Goal: Task Accomplishment & Management: Manage account settings

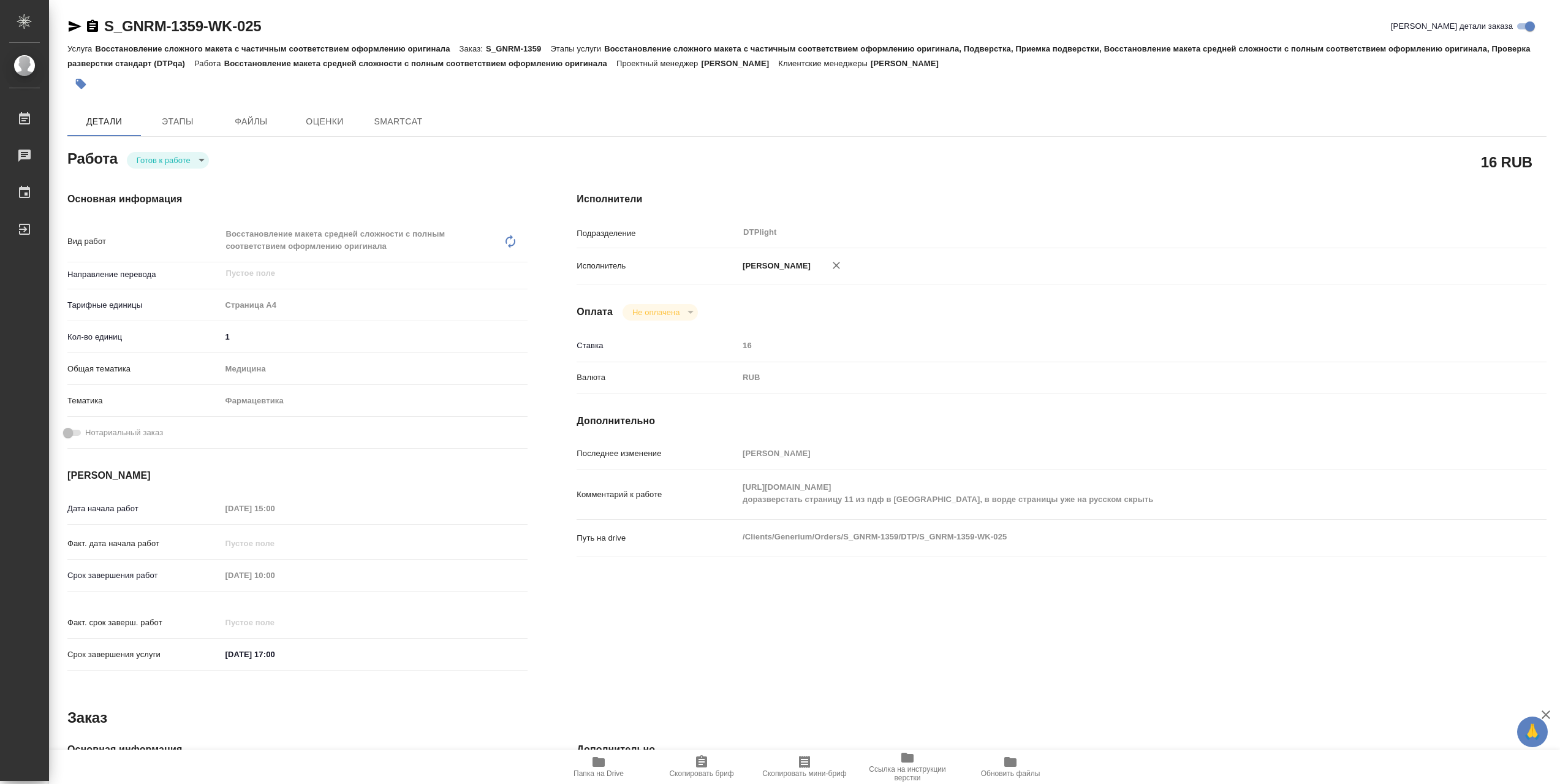
type textarea "x"
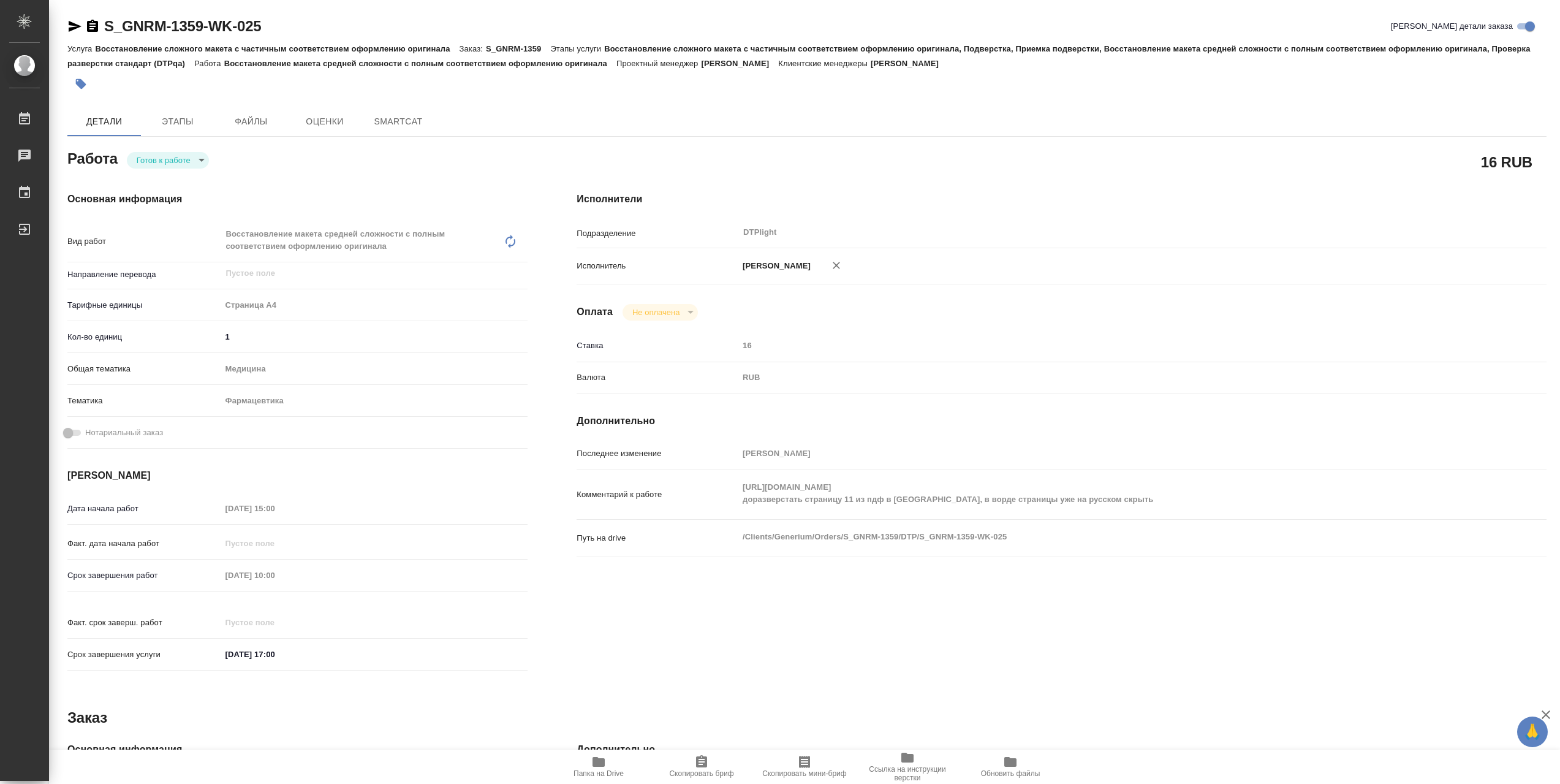
type textarea "x"
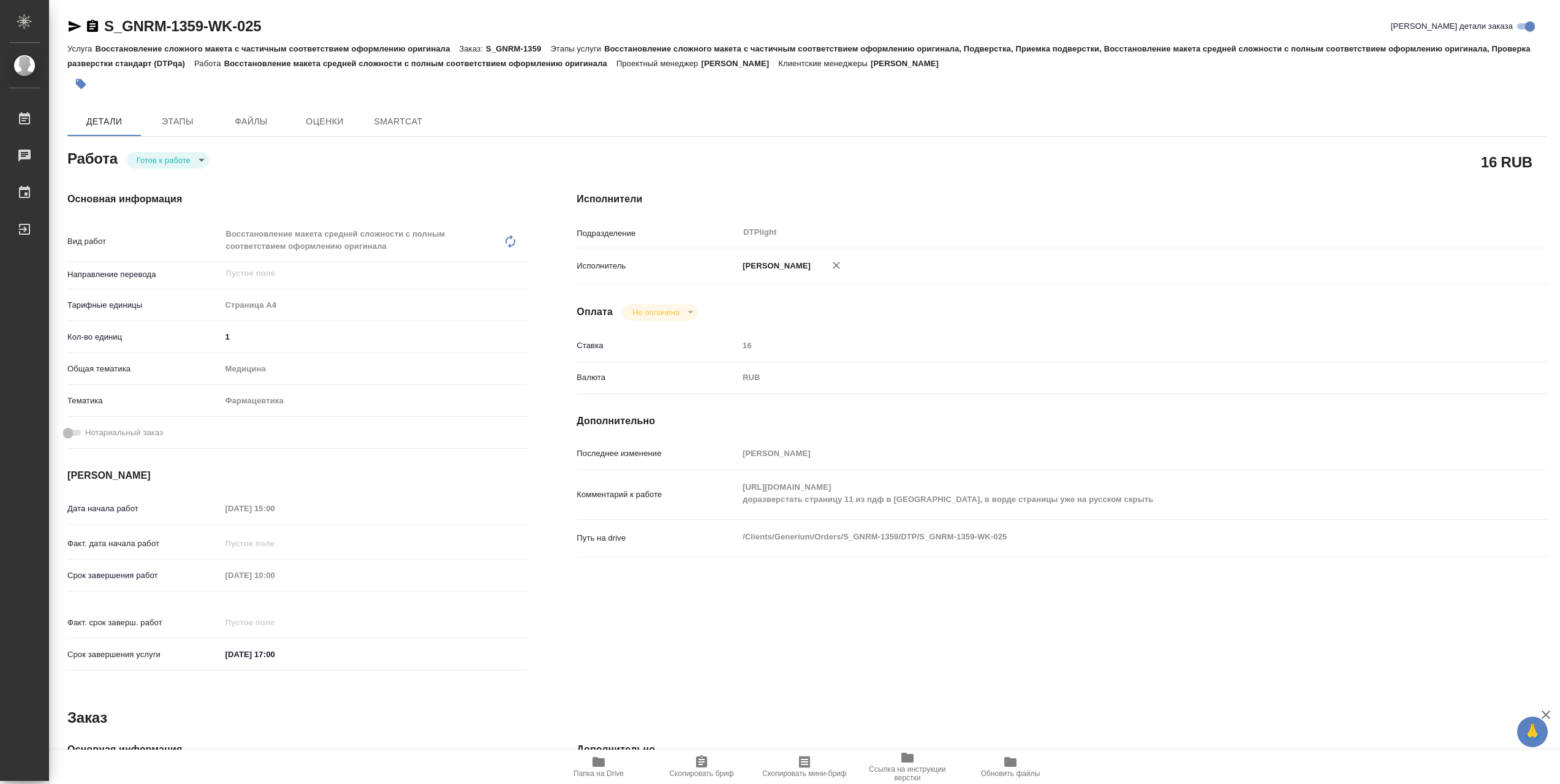
type textarea "x"
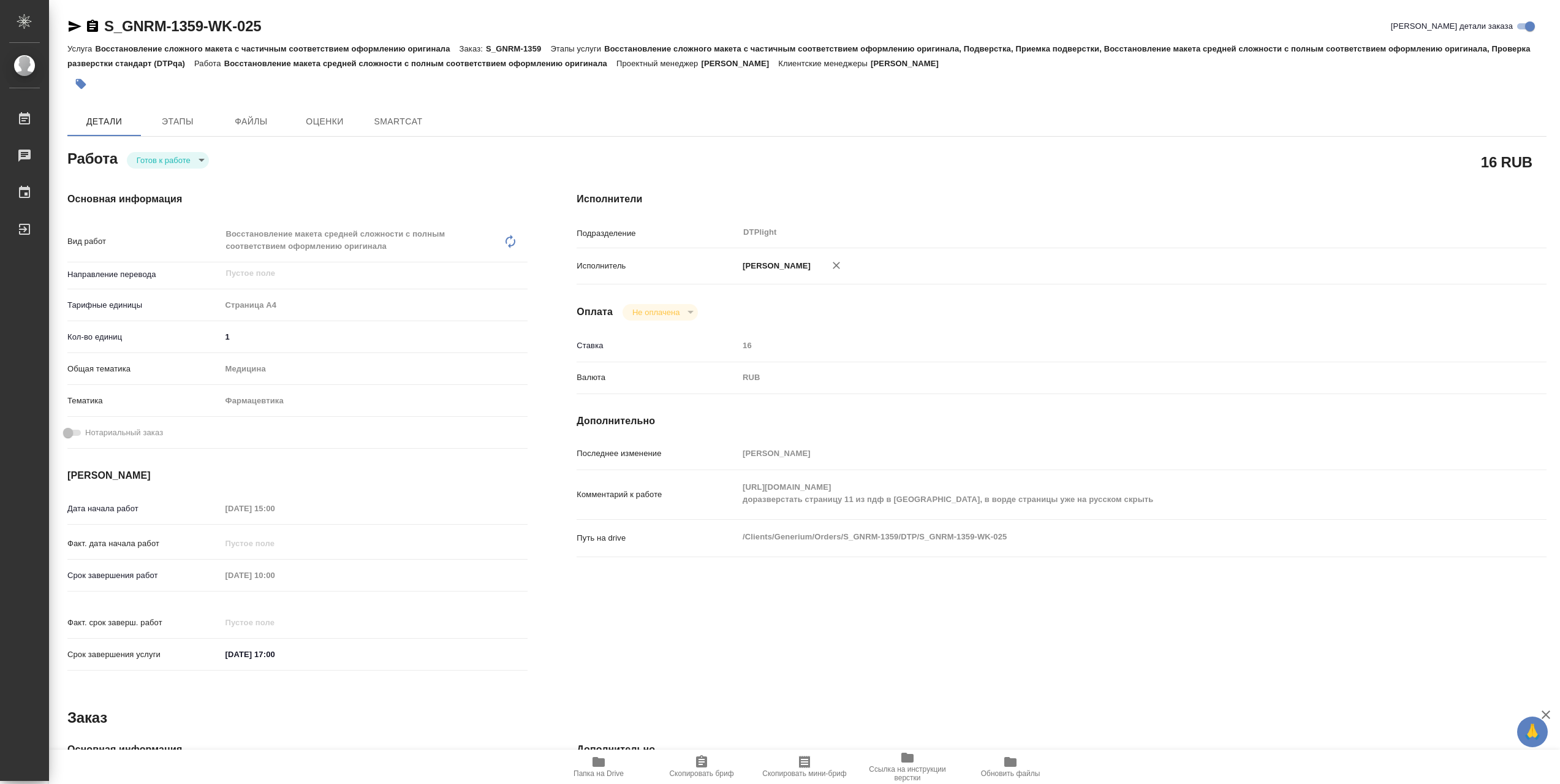
type textarea "x"
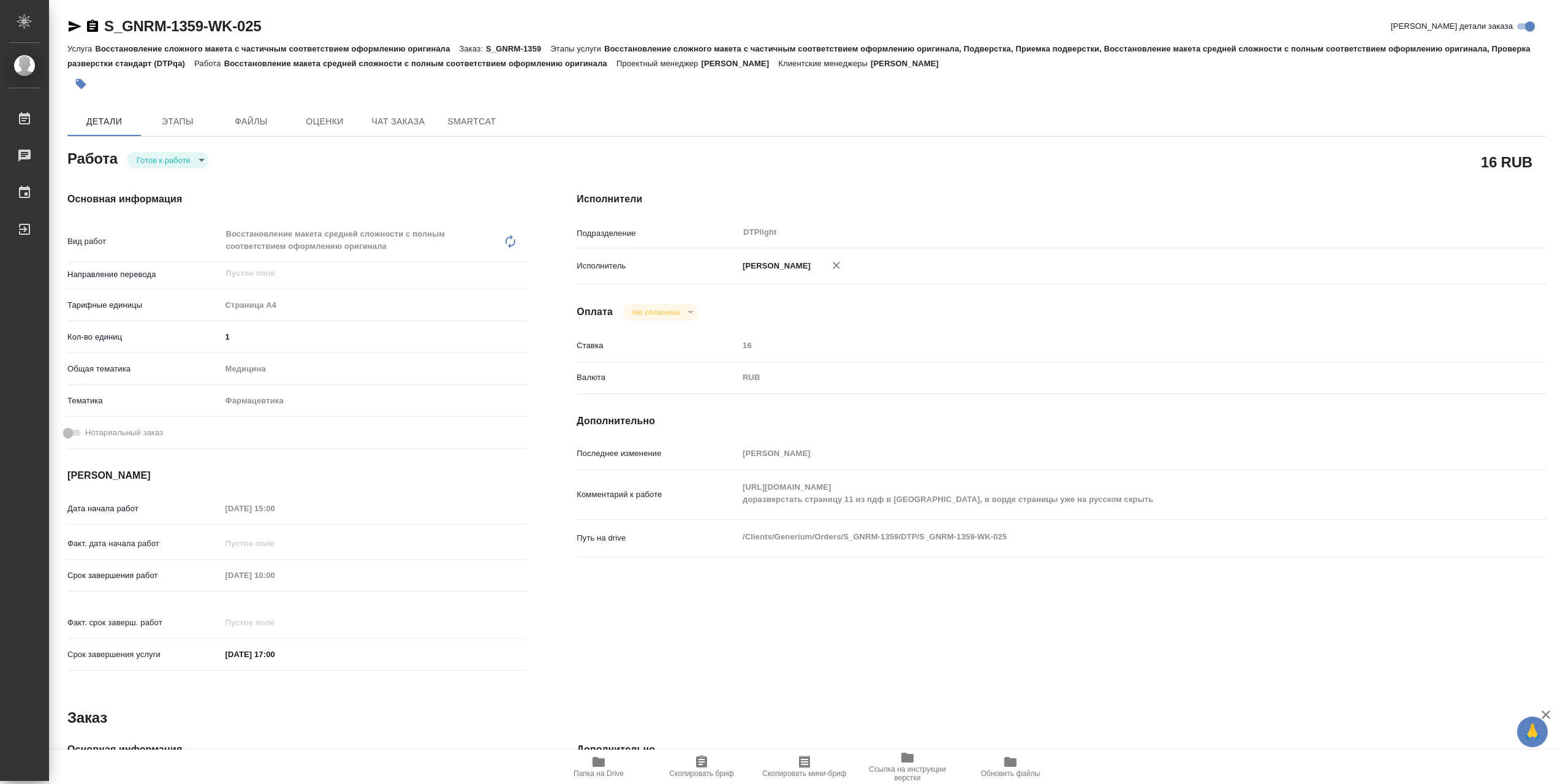
type textarea "x"
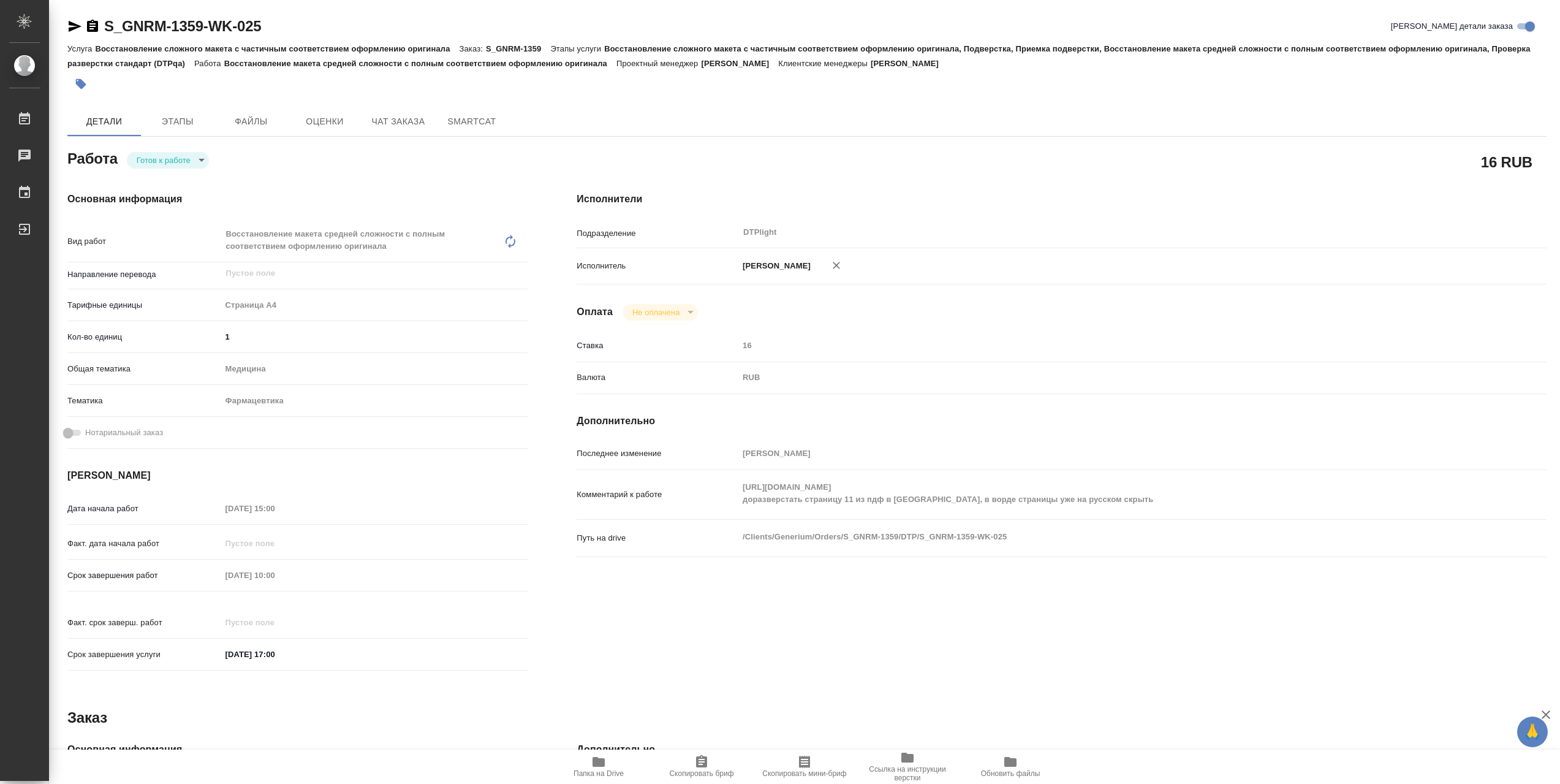
type textarea "x"
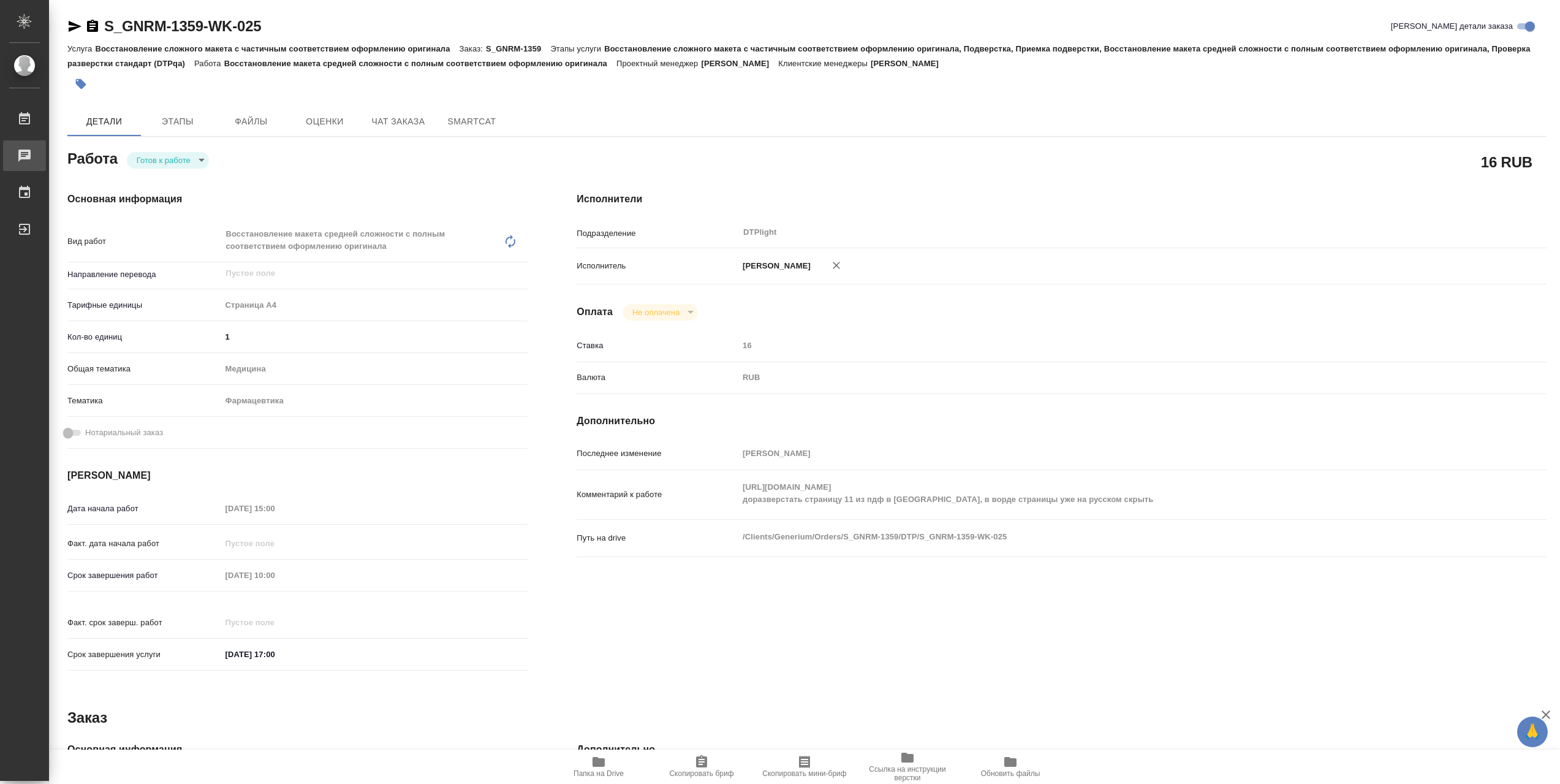
type textarea "x"
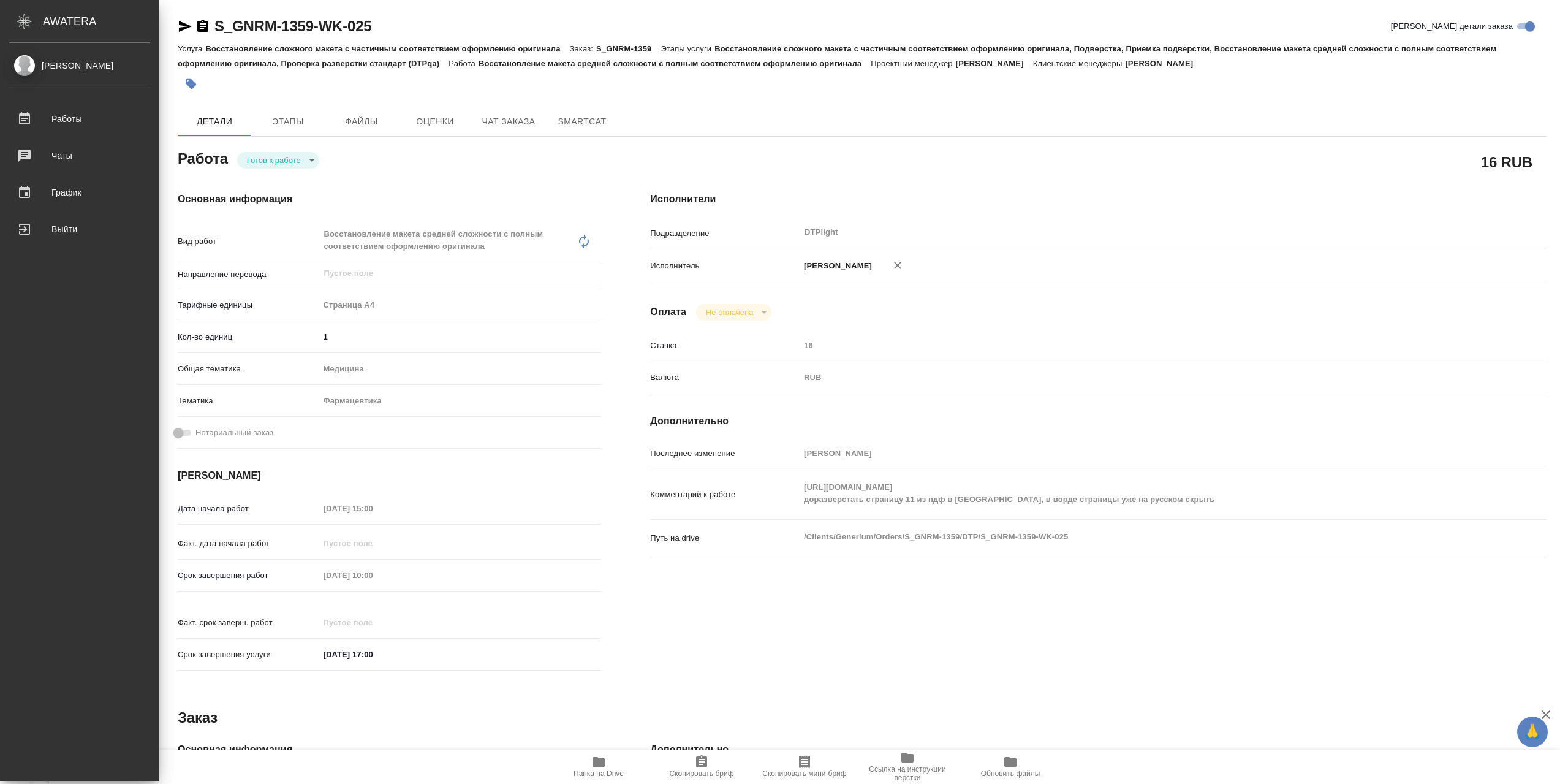
type textarea "x"
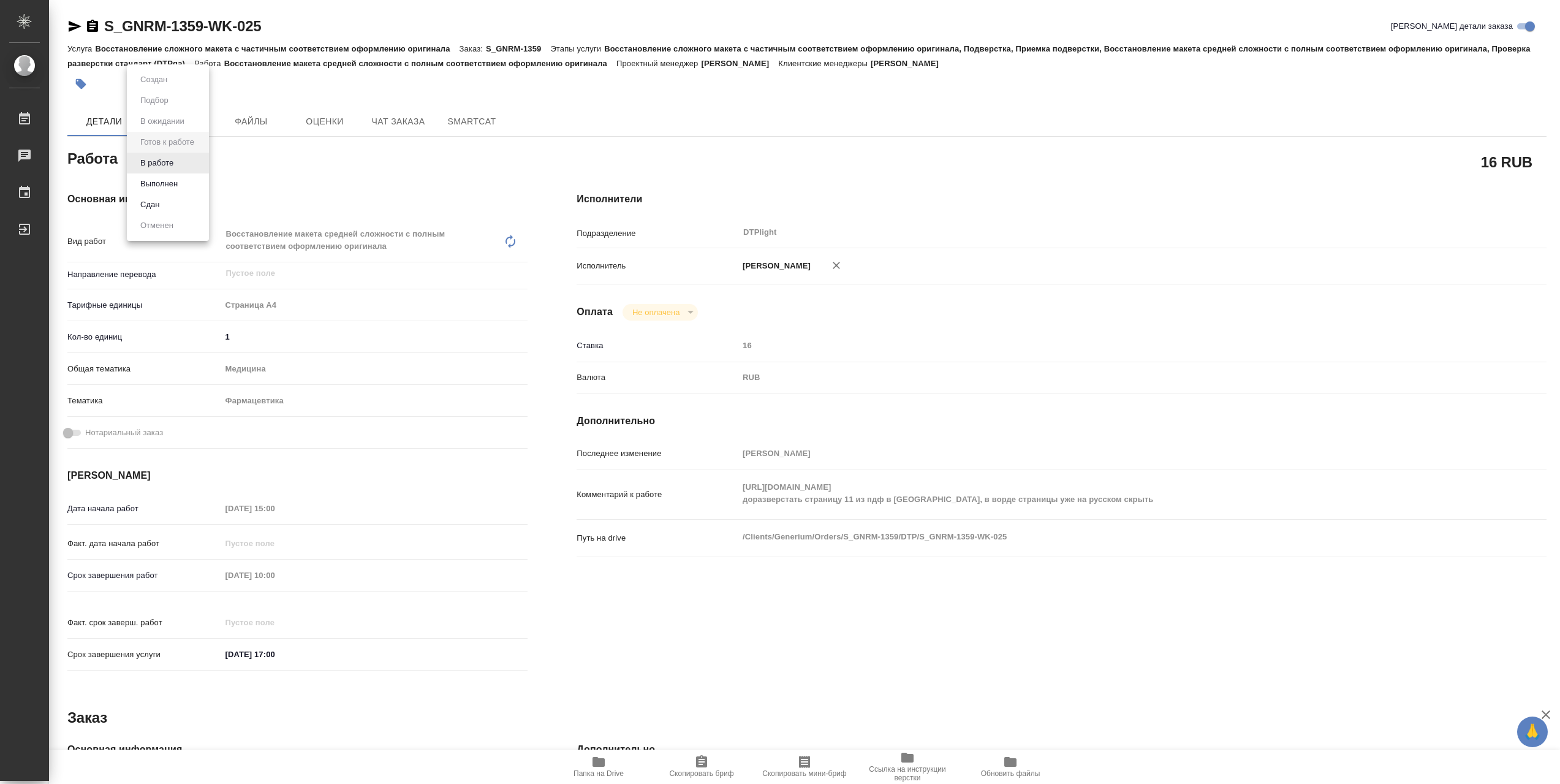
click at [200, 156] on body "🙏 .cls-1 fill:#fff; AWATERA Сархатов Руслан Работы 0 Чаты График Выйти S_GNRM-1…" at bounding box center [780, 392] width 1560 height 784
drag, startPoint x: 198, startPoint y: 158, endPoint x: 537, endPoint y: 2, distance: 373.2
click at [199, 158] on li "В работе" at bounding box center [168, 163] width 82 height 21
type textarea "x"
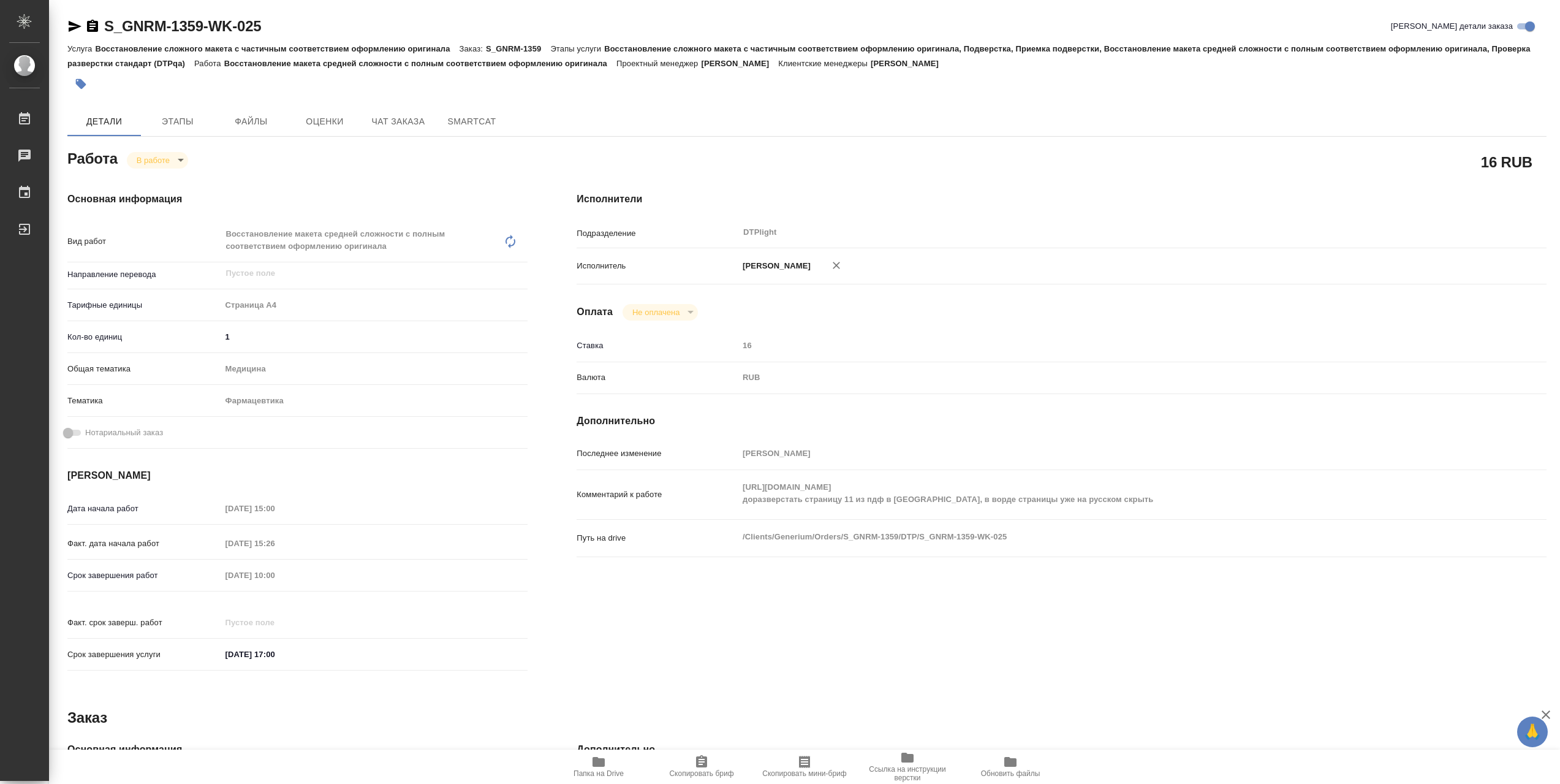
type textarea "x"
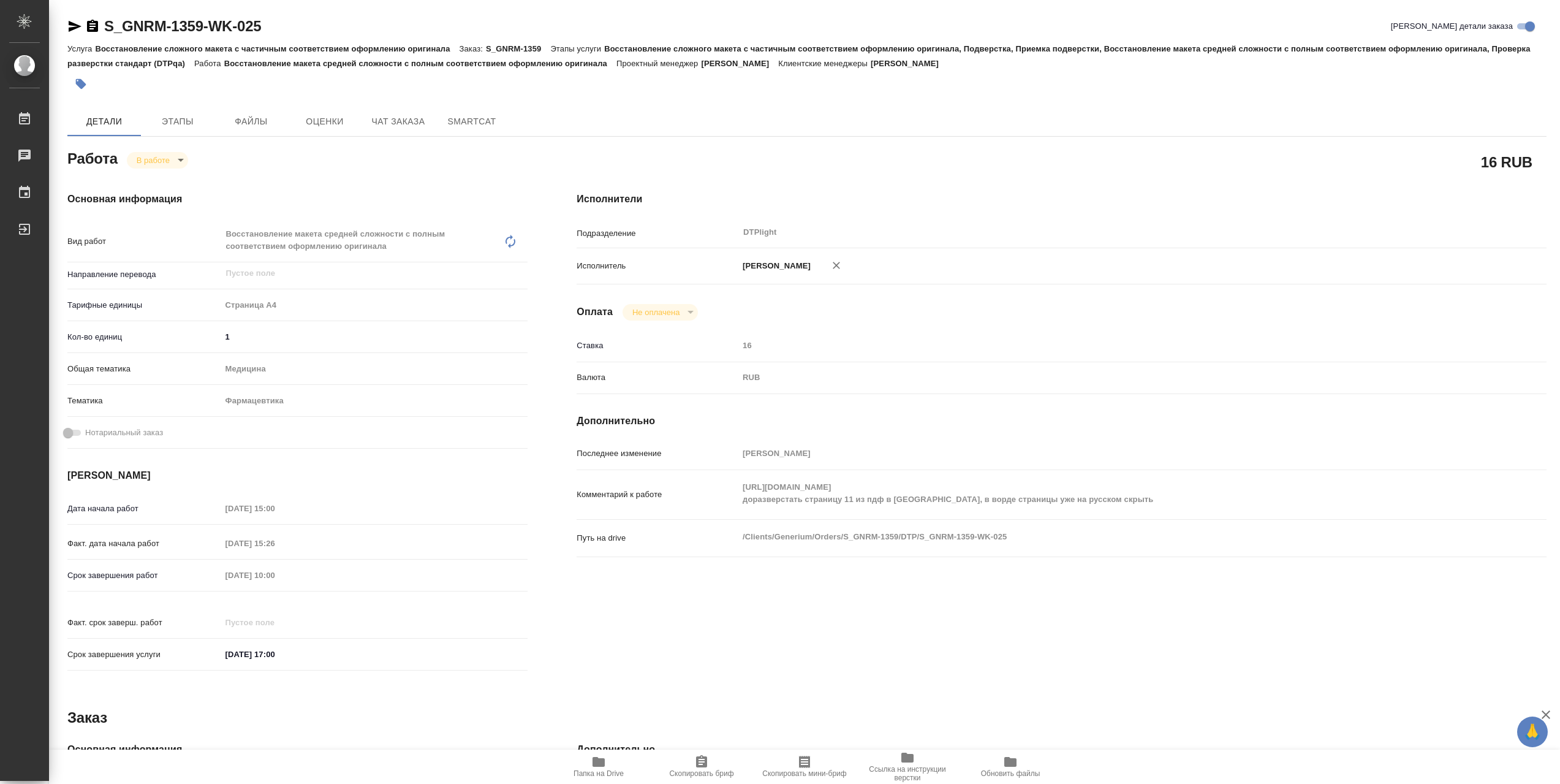
type textarea "x"
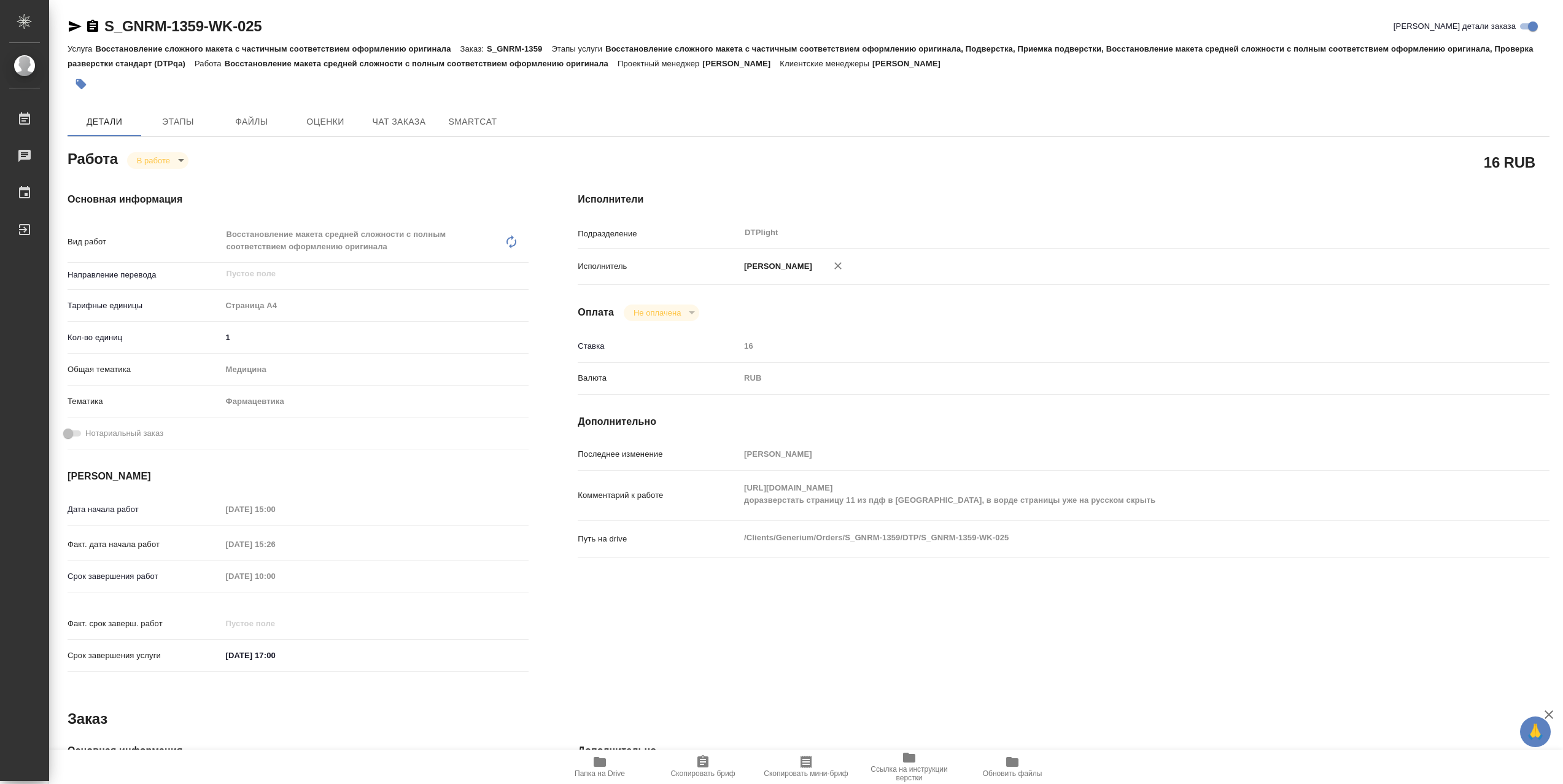
type textarea "x"
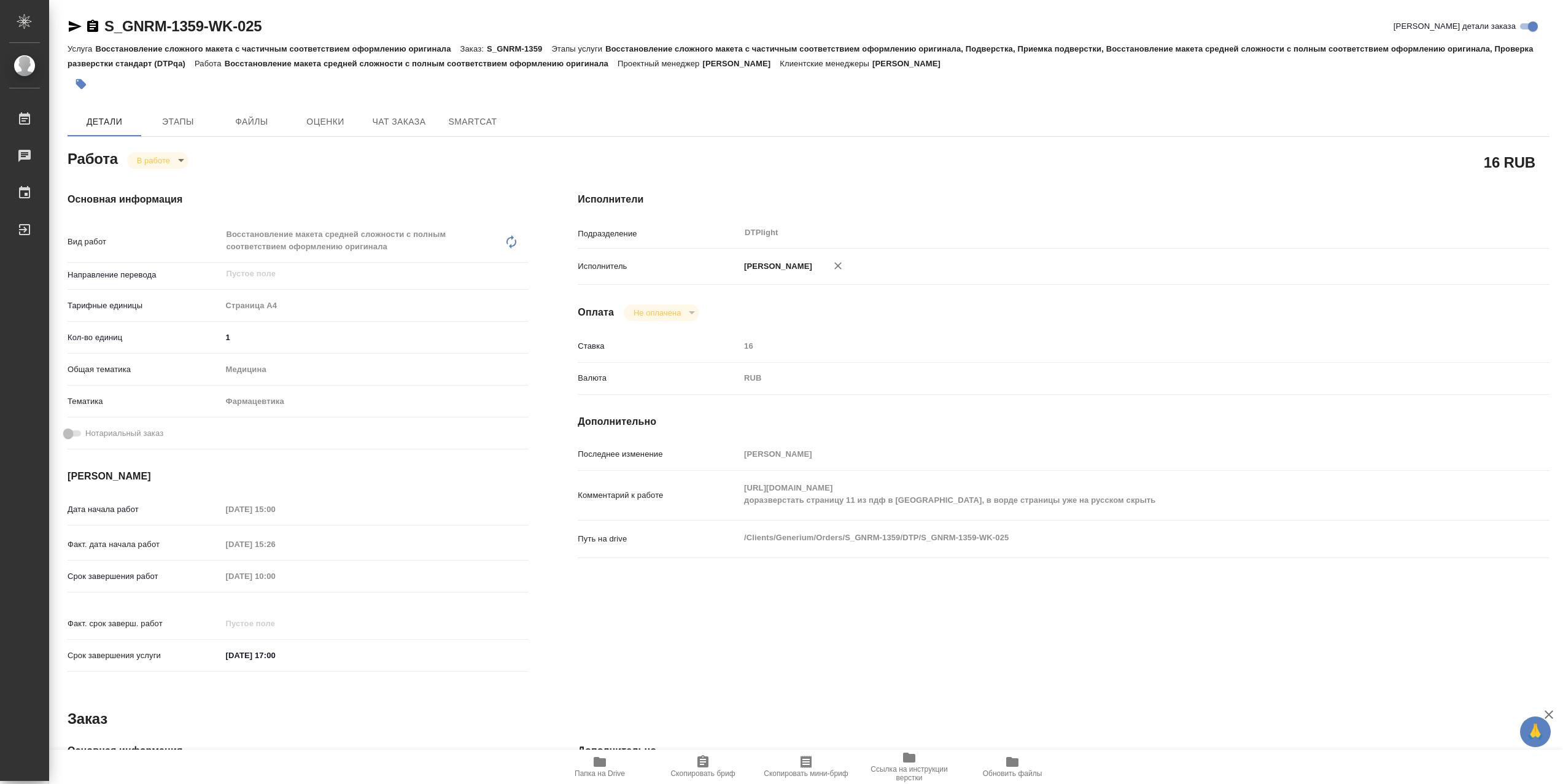
type textarea "x"
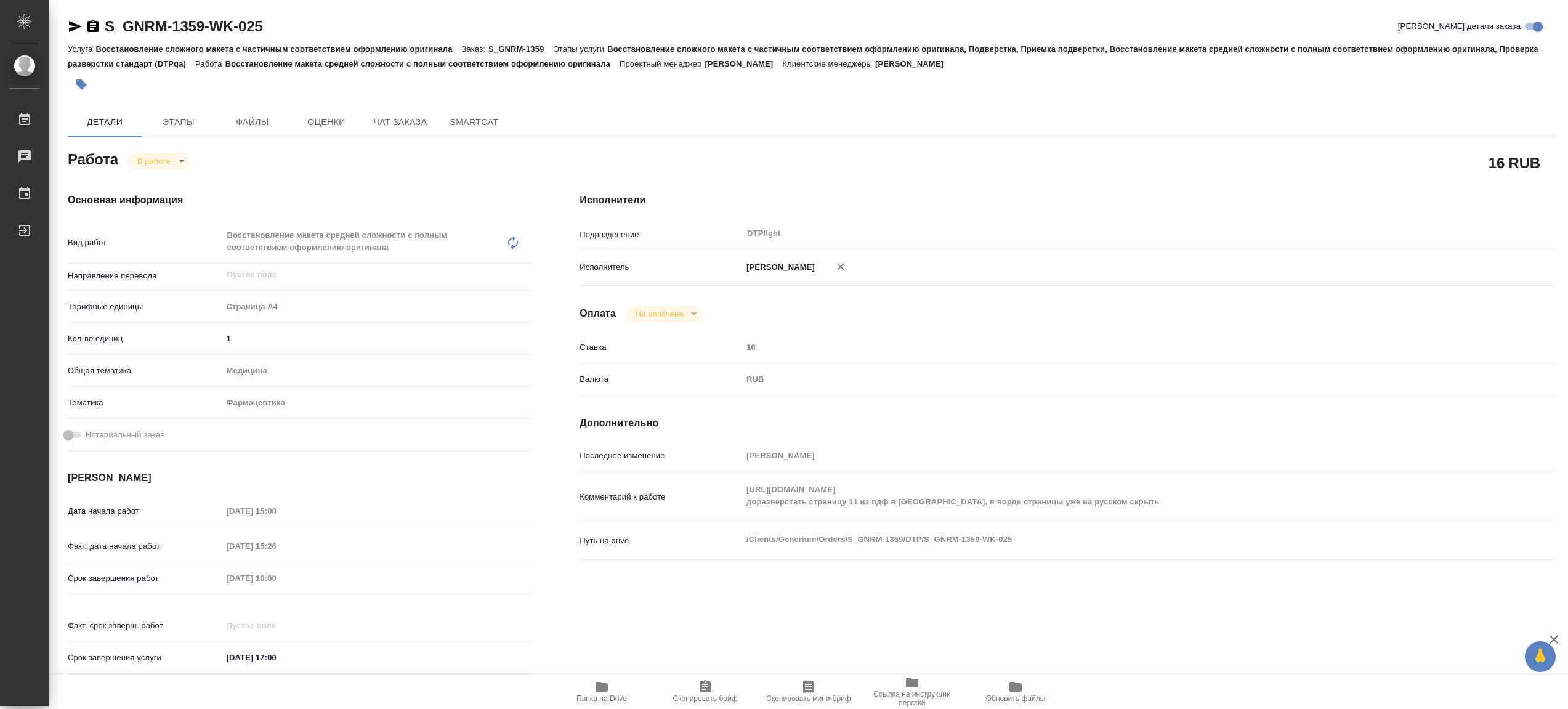
type textarea "x"
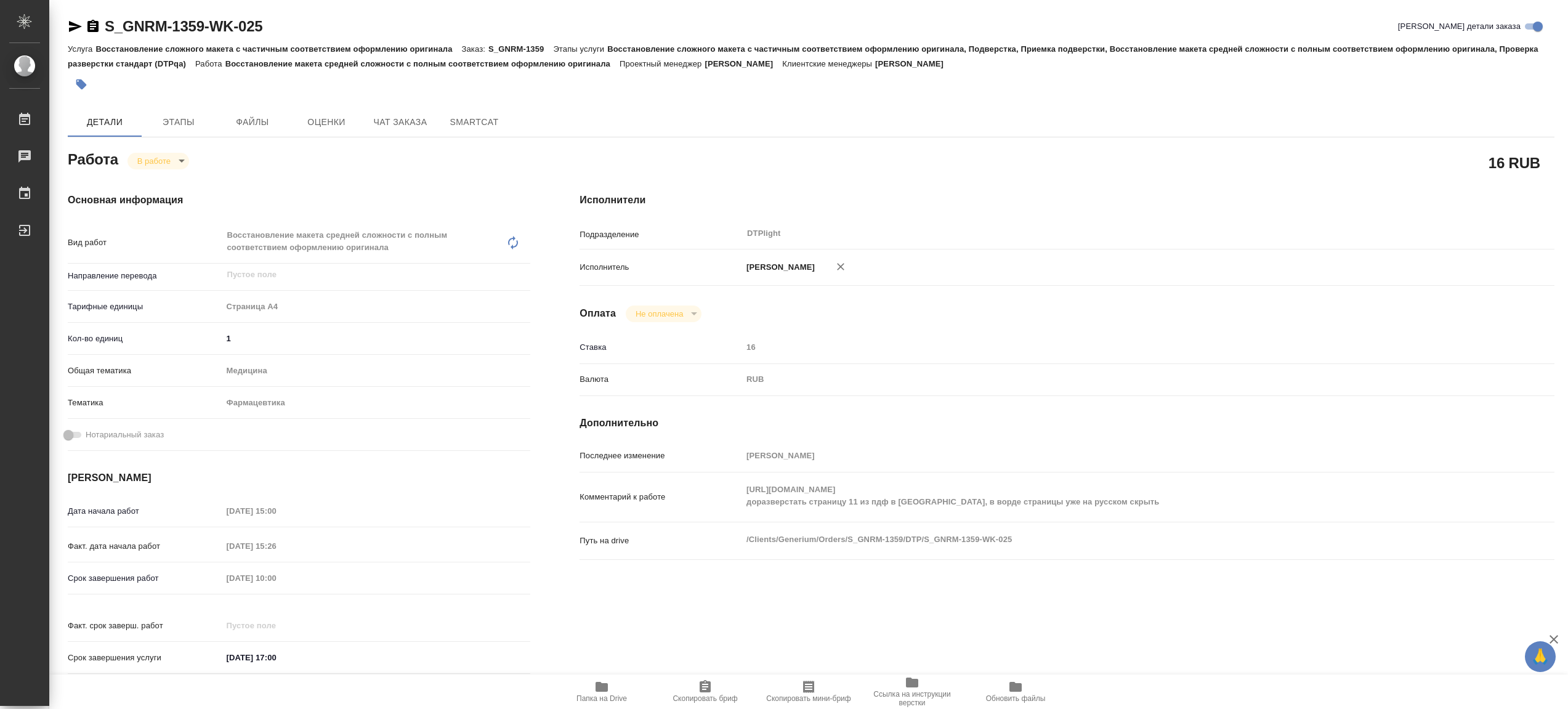
type textarea "x"
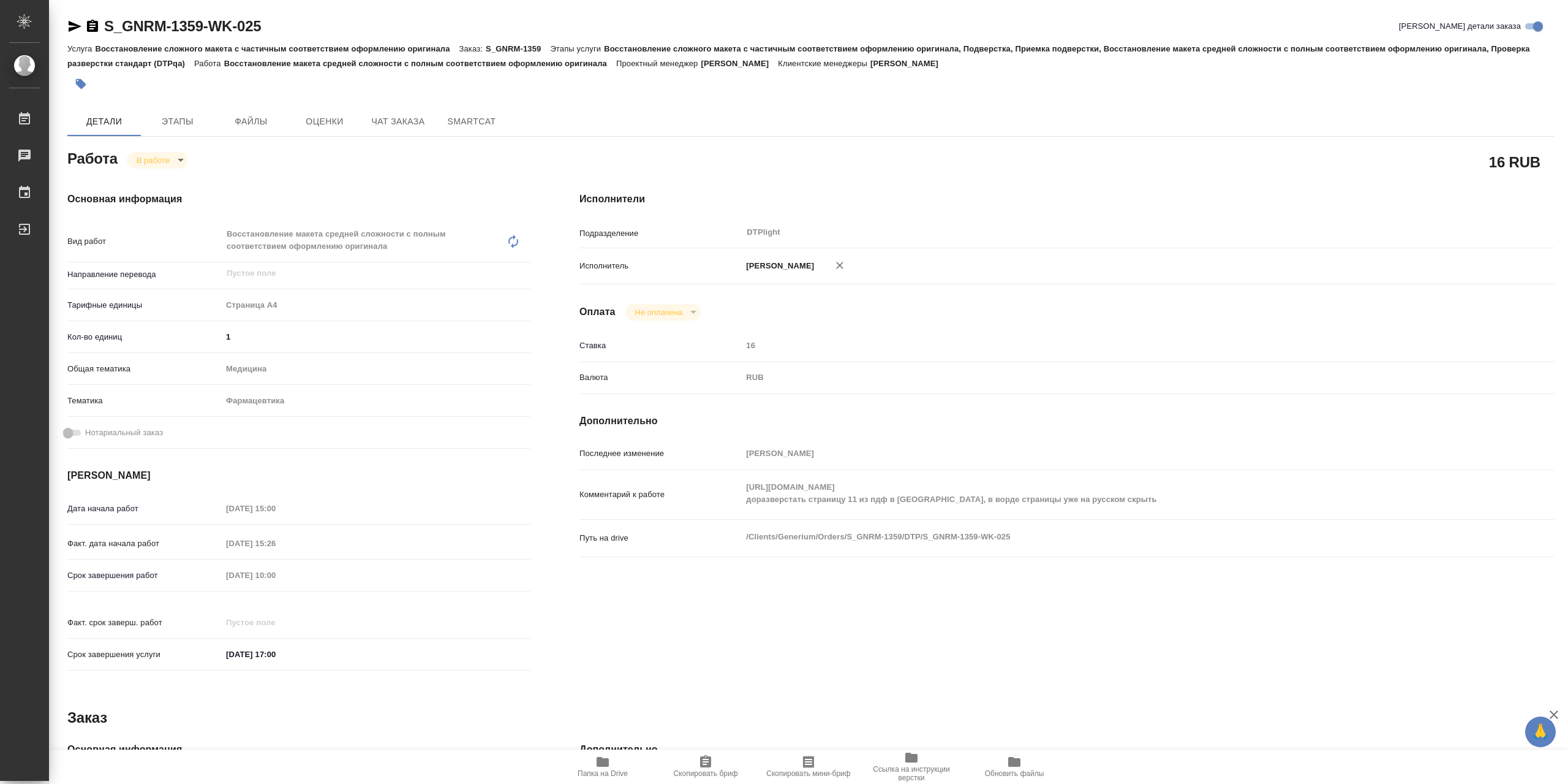
type textarea "x"
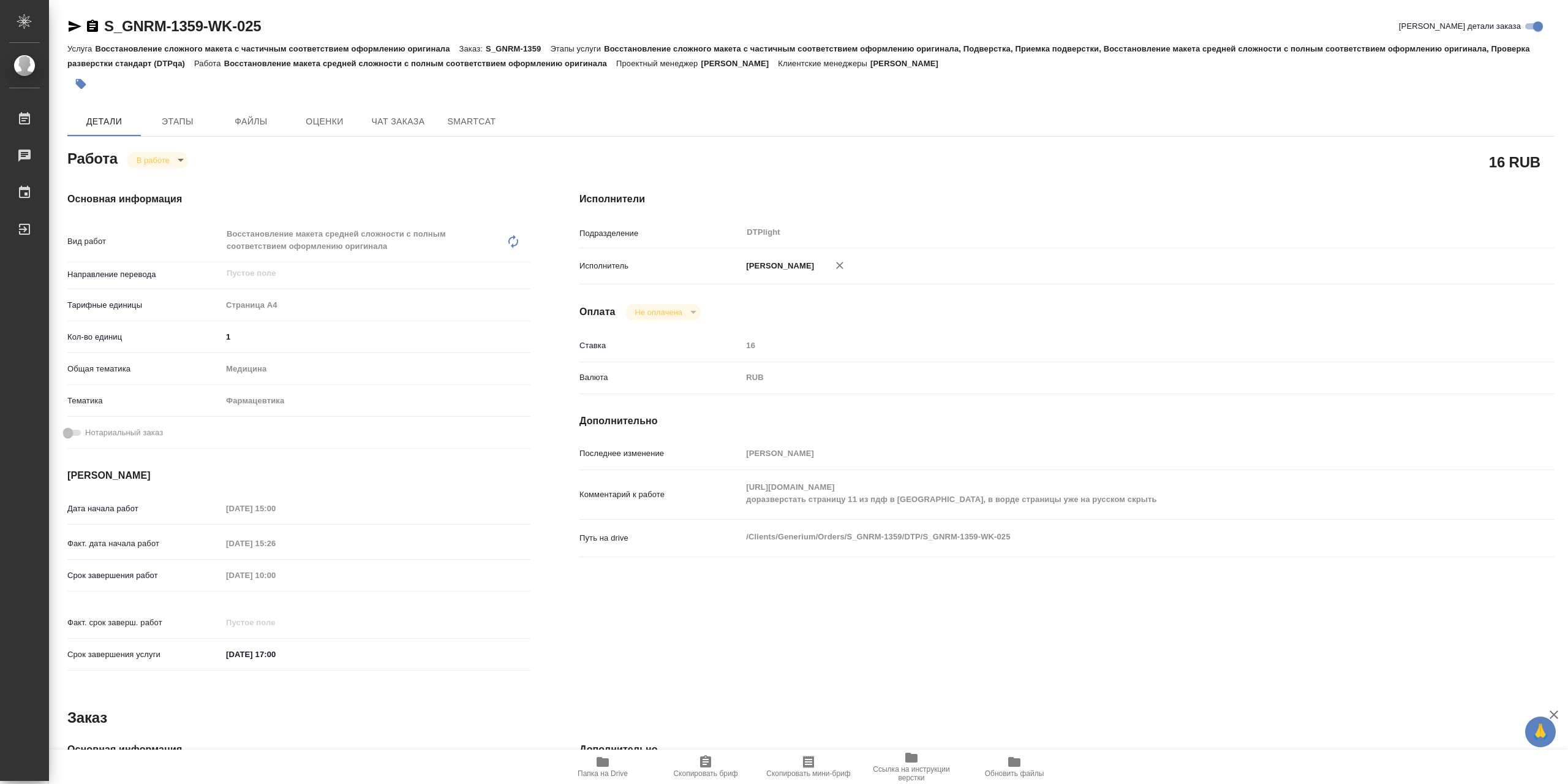
click at [606, 754] on icon "button" at bounding box center [603, 761] width 15 height 15
click at [149, 161] on body "🙏 .cls-1 fill:#fff; AWATERA Сархатов Руслан Работы 0 Чаты График Выйти S_GNRM-1…" at bounding box center [784, 392] width 1568 height 784
click at [170, 187] on button "Выполнен" at bounding box center [159, 183] width 45 height 13
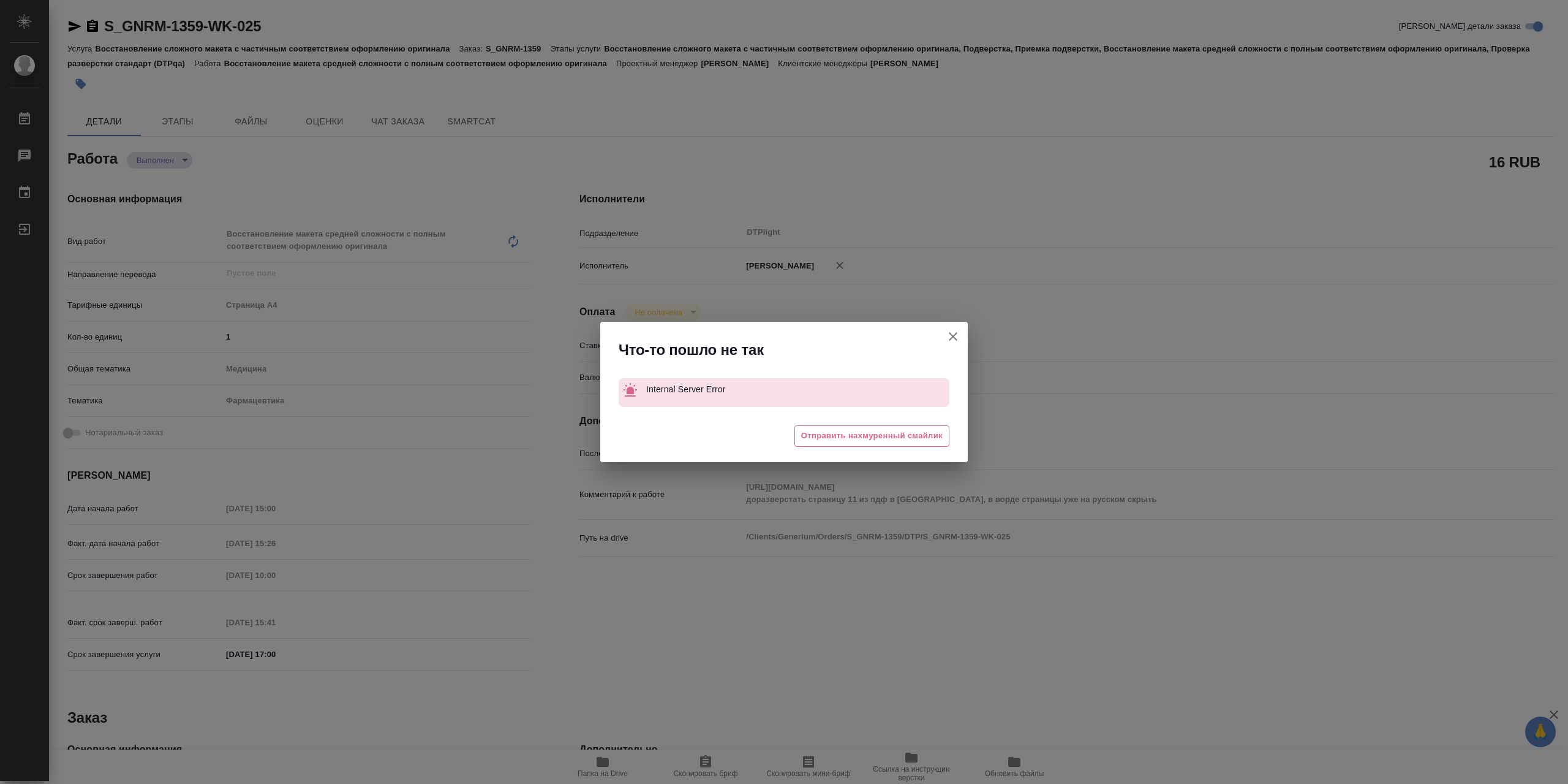
type textarea "x"
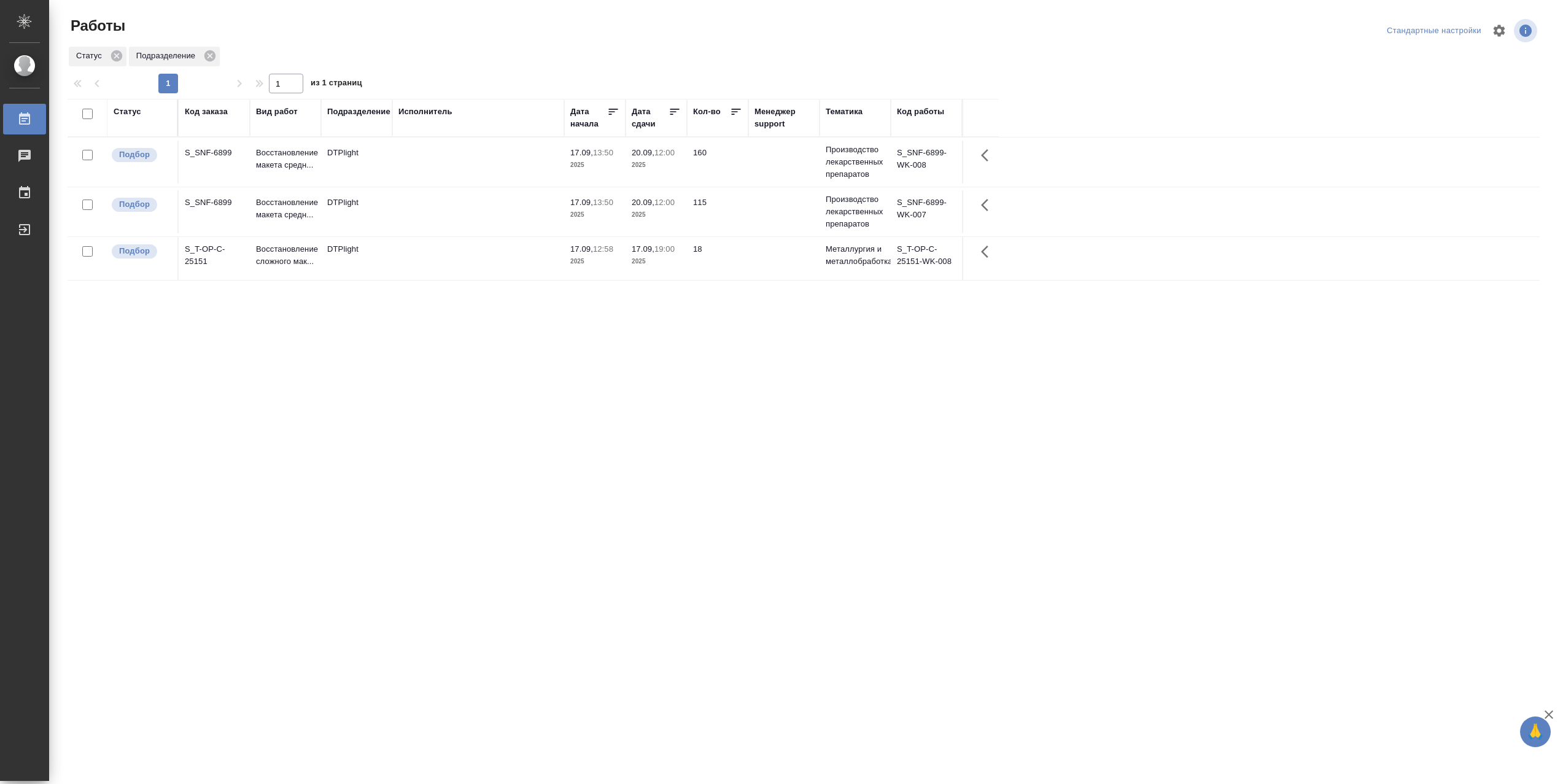
click at [429, 164] on td at bounding box center [478, 161] width 172 height 43
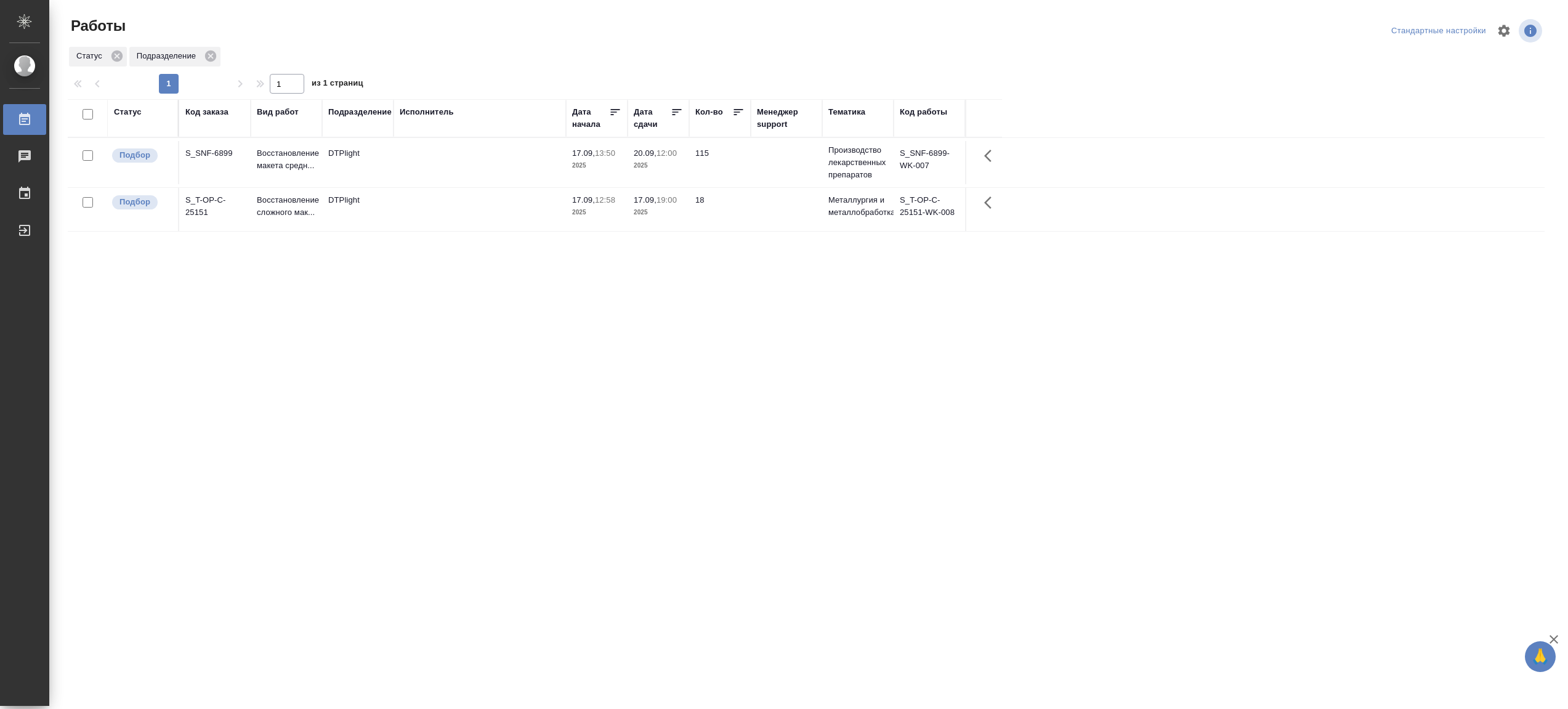
click at [133, 111] on div "Статус" at bounding box center [127, 111] width 28 height 13
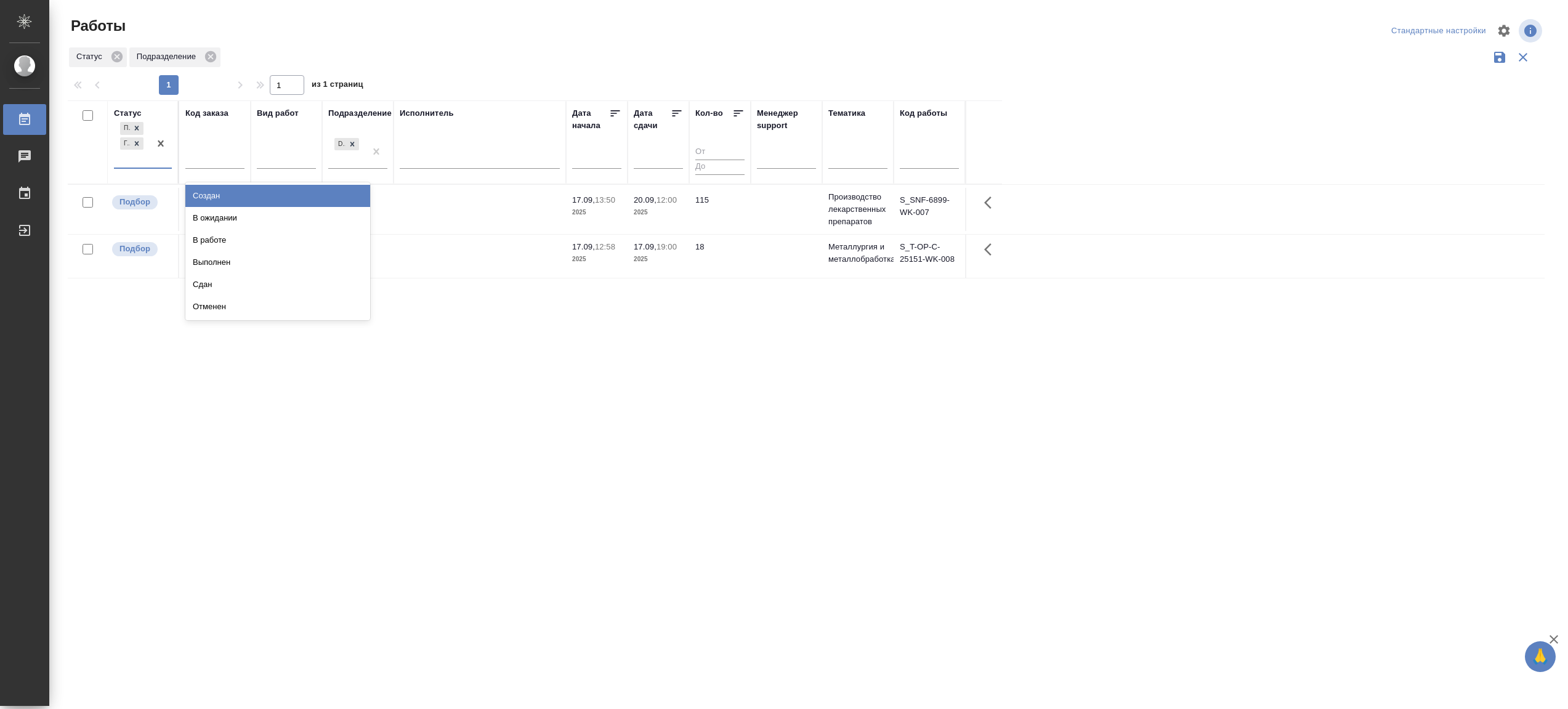
click at [151, 168] on div at bounding box center [161, 143] width 22 height 48
click at [223, 251] on div "В работе" at bounding box center [278, 240] width 184 height 22
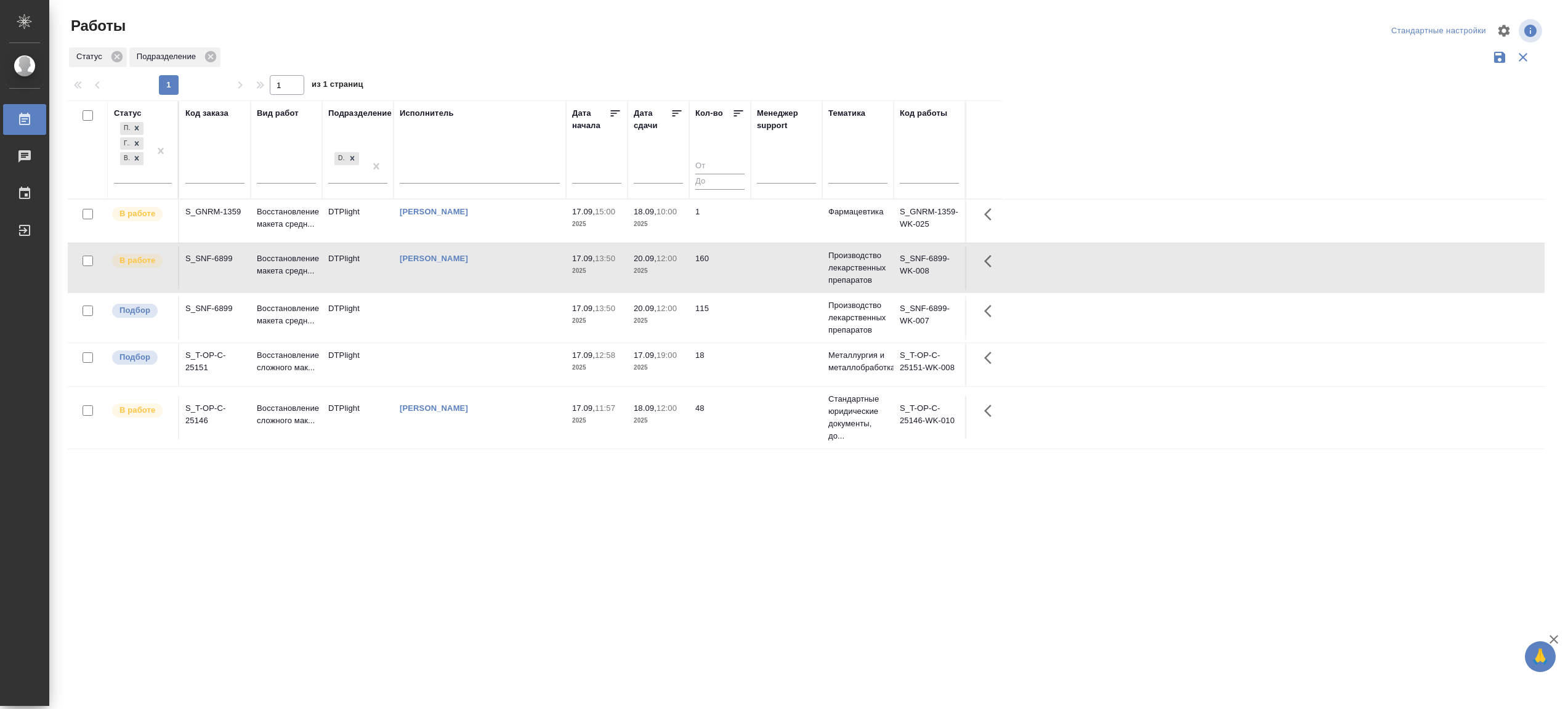
click at [486, 439] on td "[PERSON_NAME]" at bounding box center [480, 417] width 173 height 43
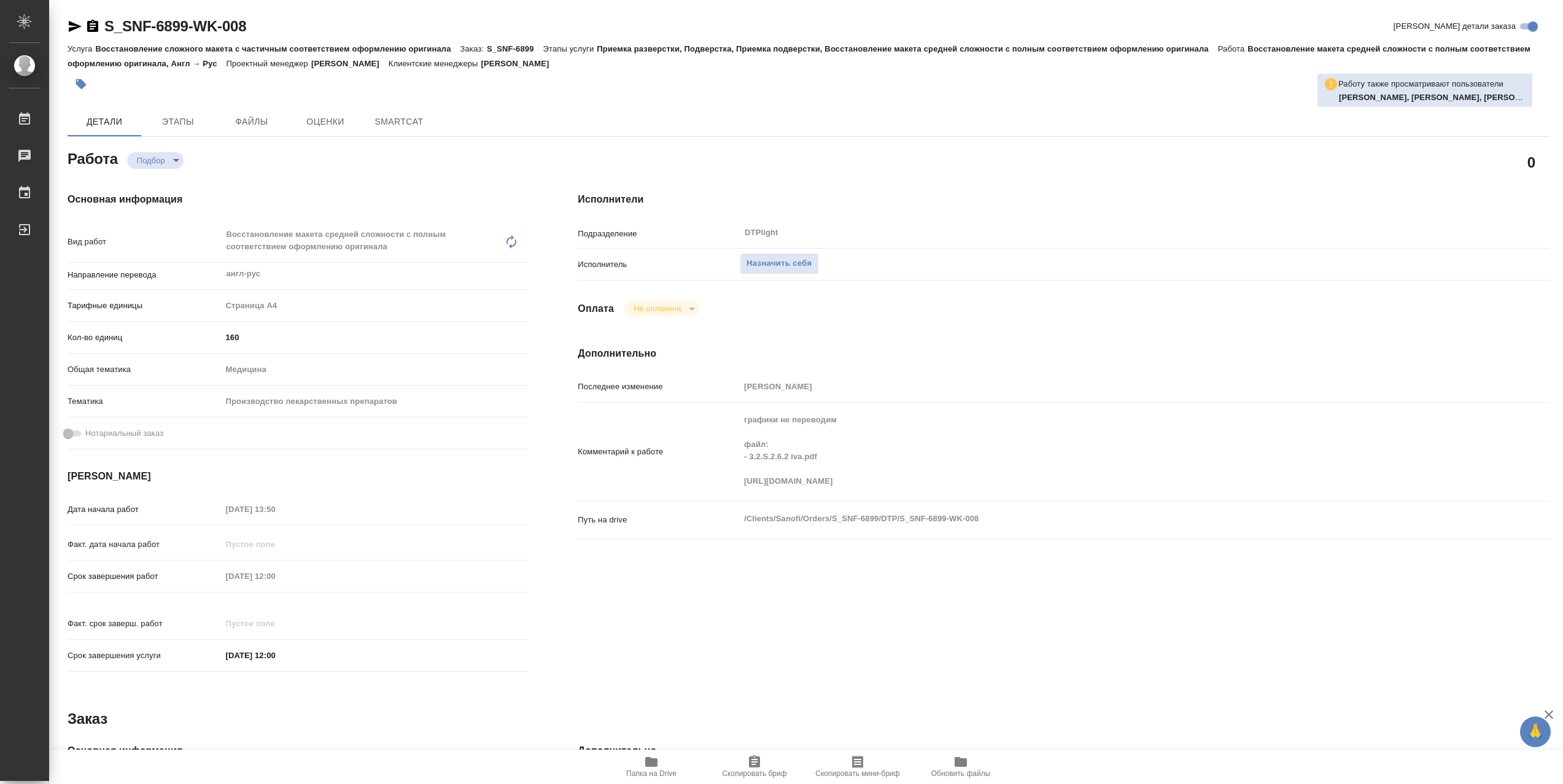
type textarea "x"
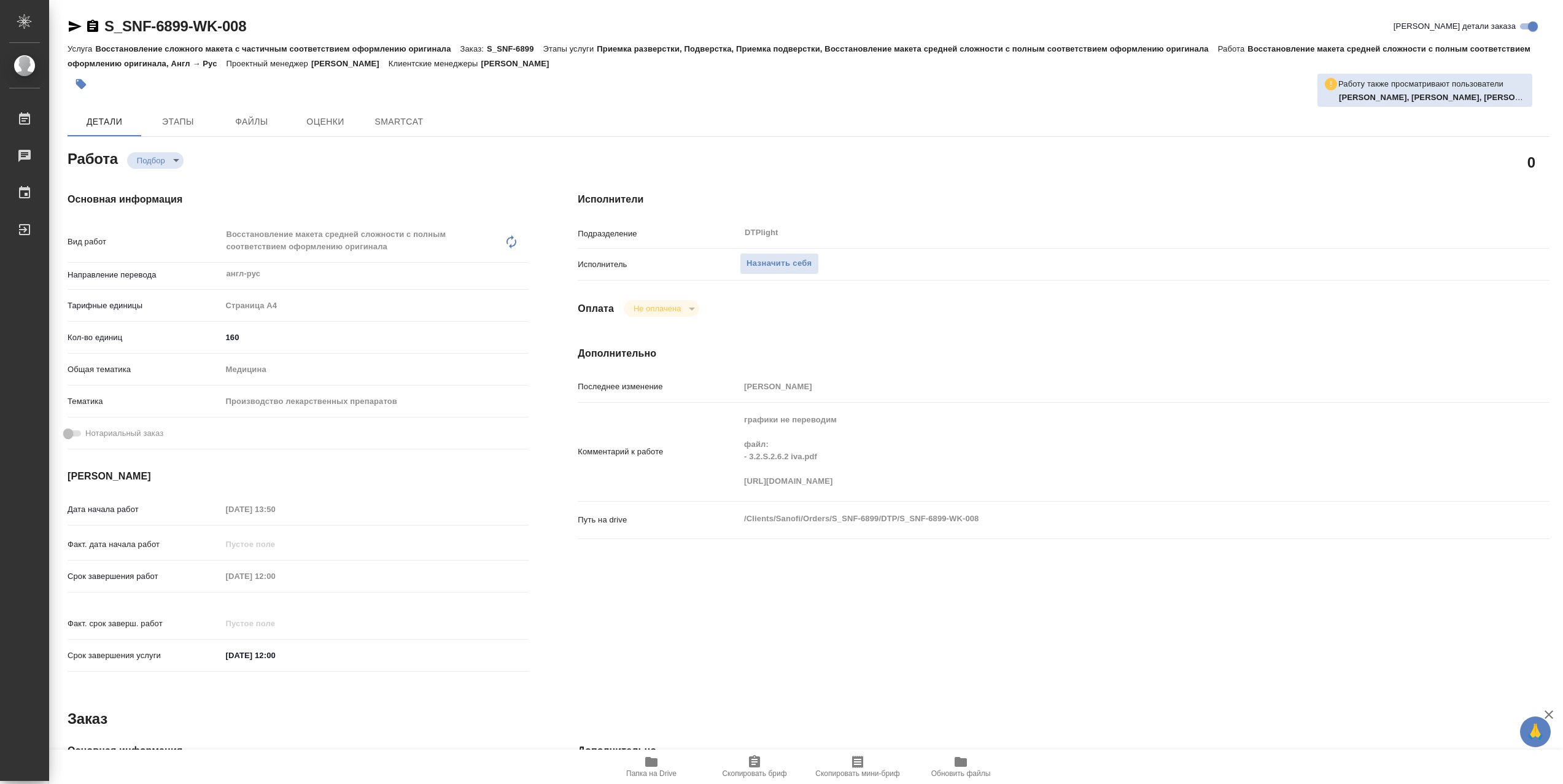
type textarea "x"
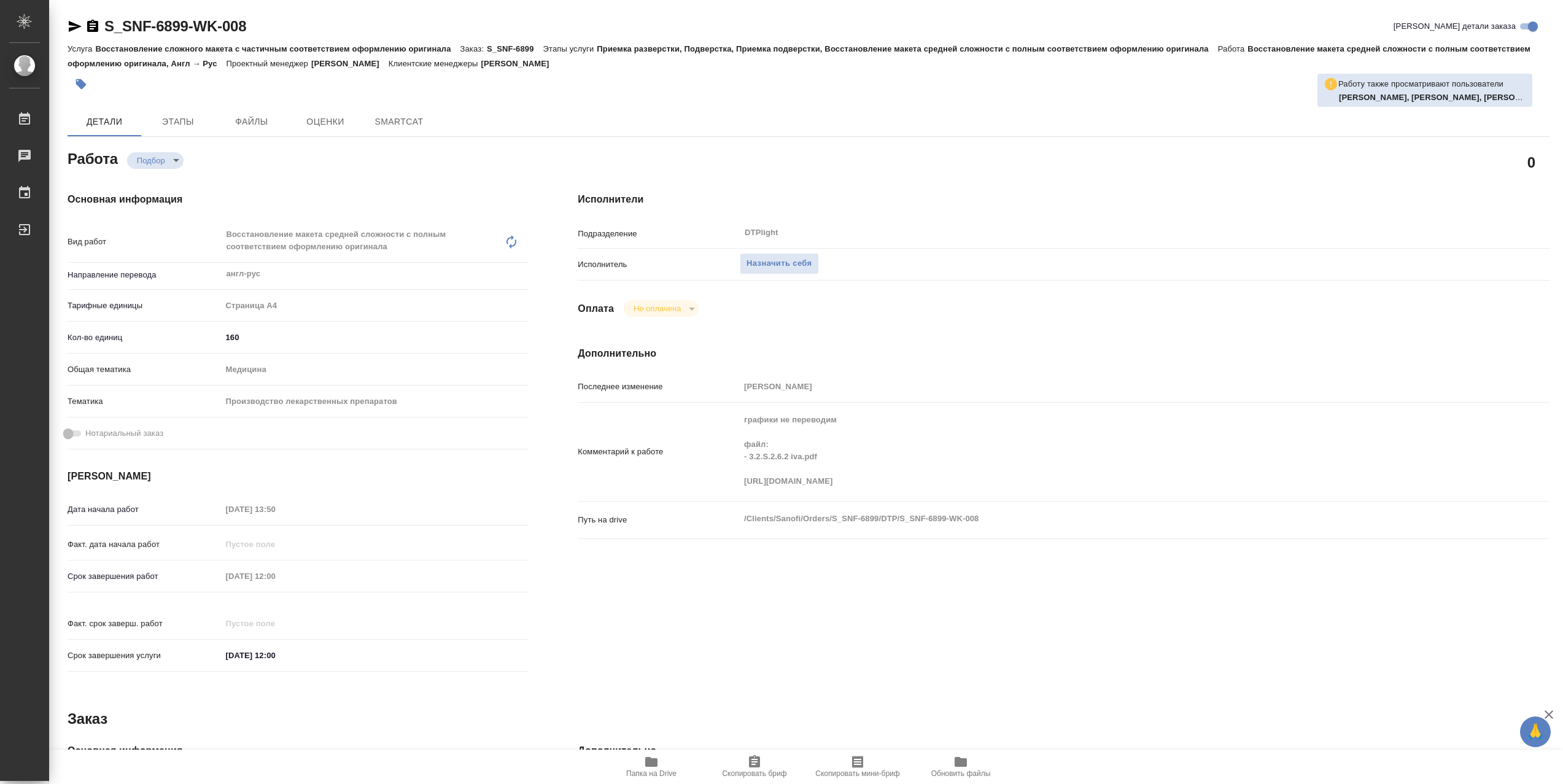
type textarea "x"
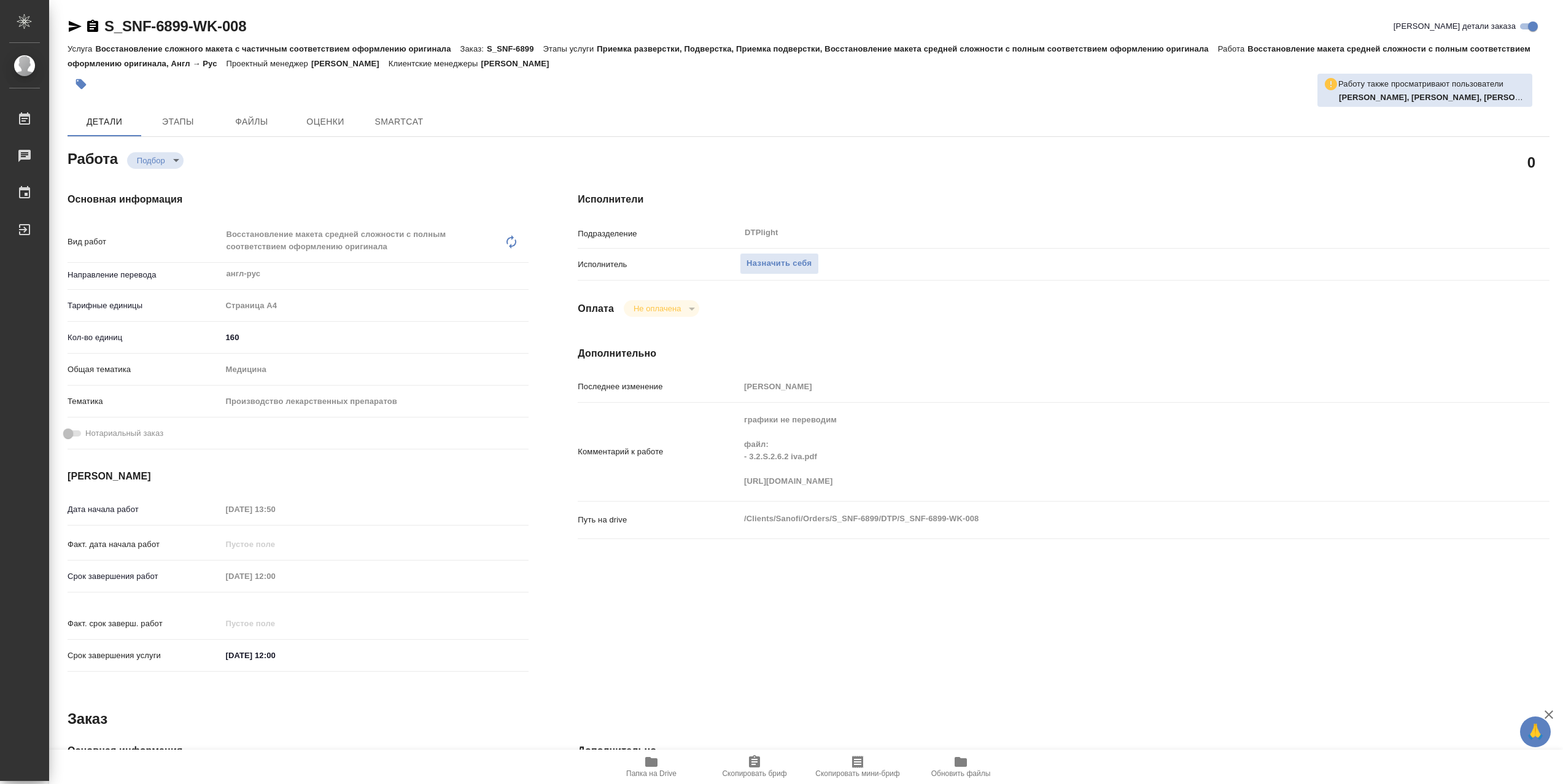
type textarea "x"
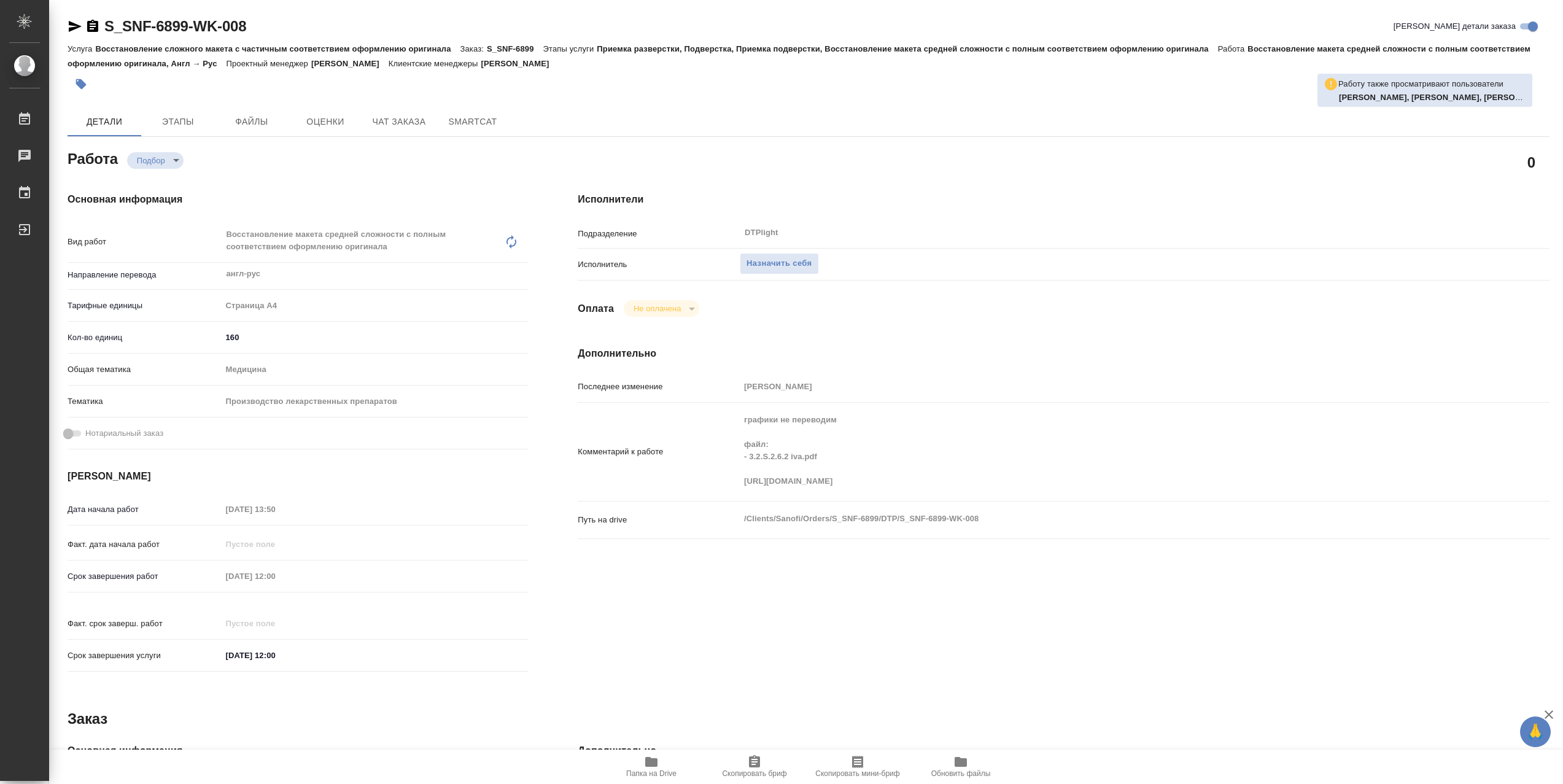
type textarea "x"
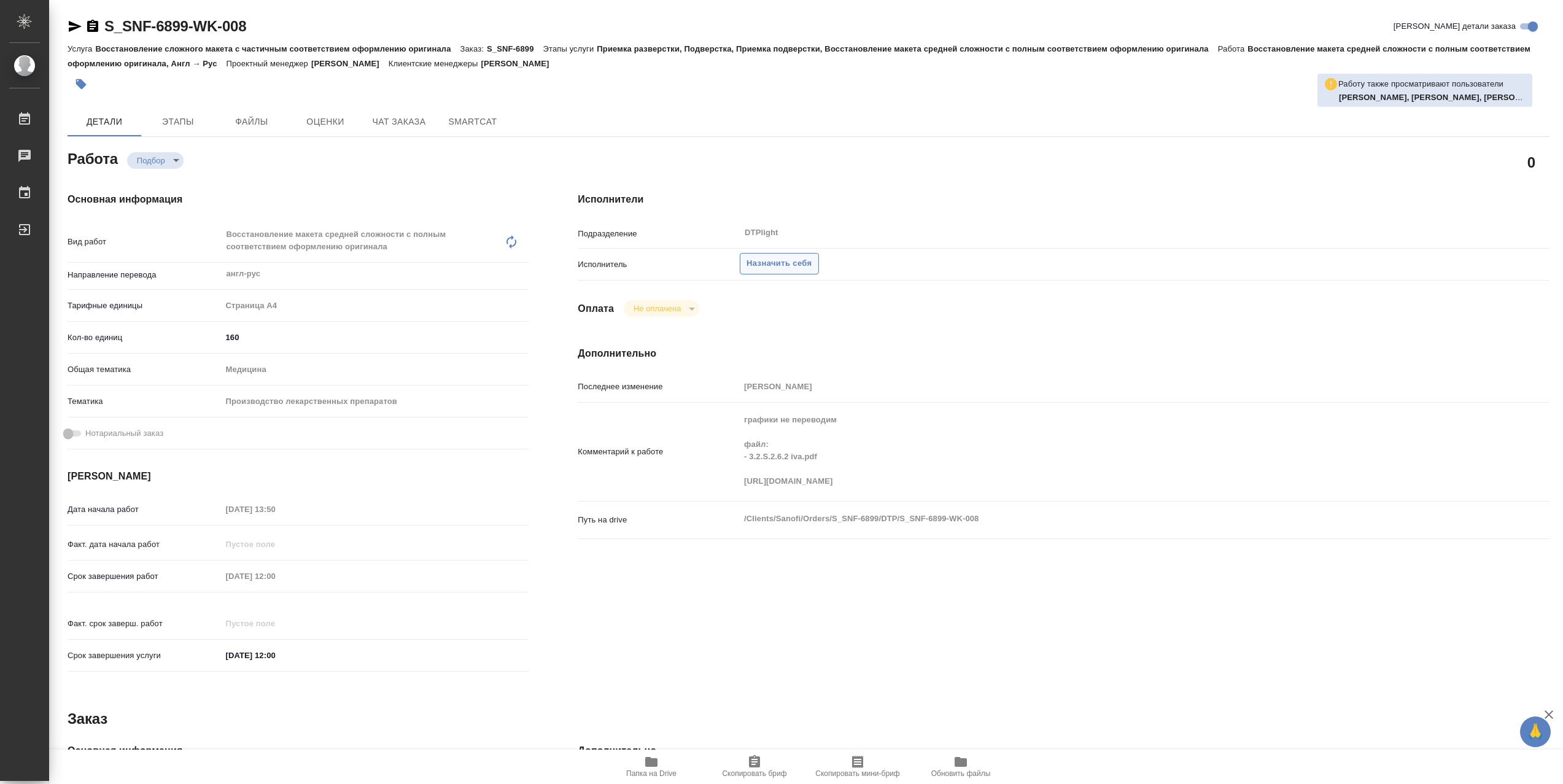
type textarea "x"
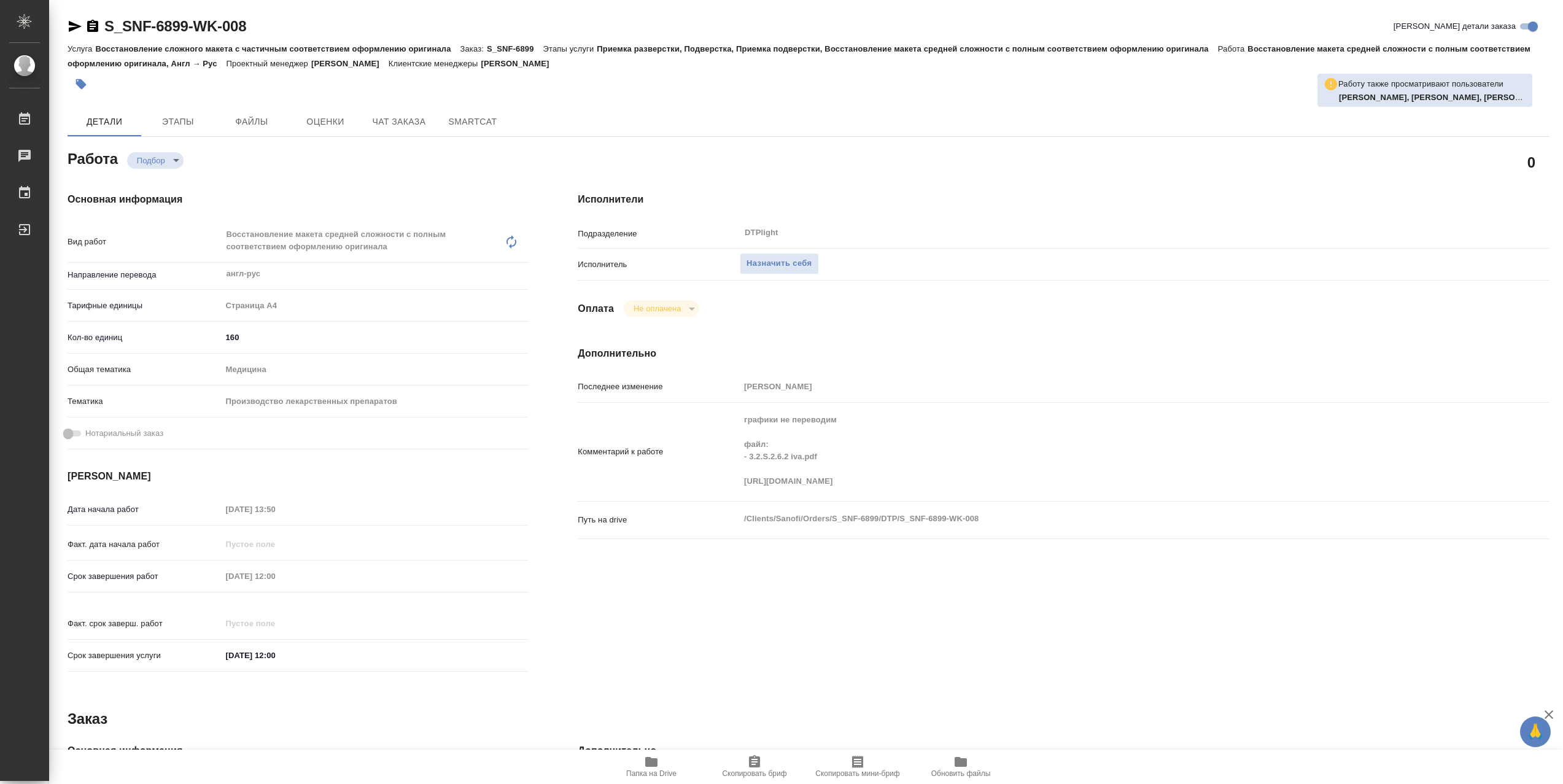
click at [662, 755] on span "Папка на Drive" at bounding box center [652, 766] width 89 height 23
click at [630, 485] on div "Комментарий к работе графики не переводим файл: - 3.2.S.2.6.2 iva.pdf https://d…" at bounding box center [1063, 452] width 972 height 89
drag, startPoint x: 786, startPoint y: 478, endPoint x: 735, endPoint y: 491, distance: 52.6
click at [732, 493] on div "Комментарий к работе графики не переводим файл: - 3.2.S.2.6.2 iva.pdf https://d…" at bounding box center [1063, 452] width 972 height 89
drag, startPoint x: 738, startPoint y: 486, endPoint x: 1104, endPoint y: 480, distance: 366.0
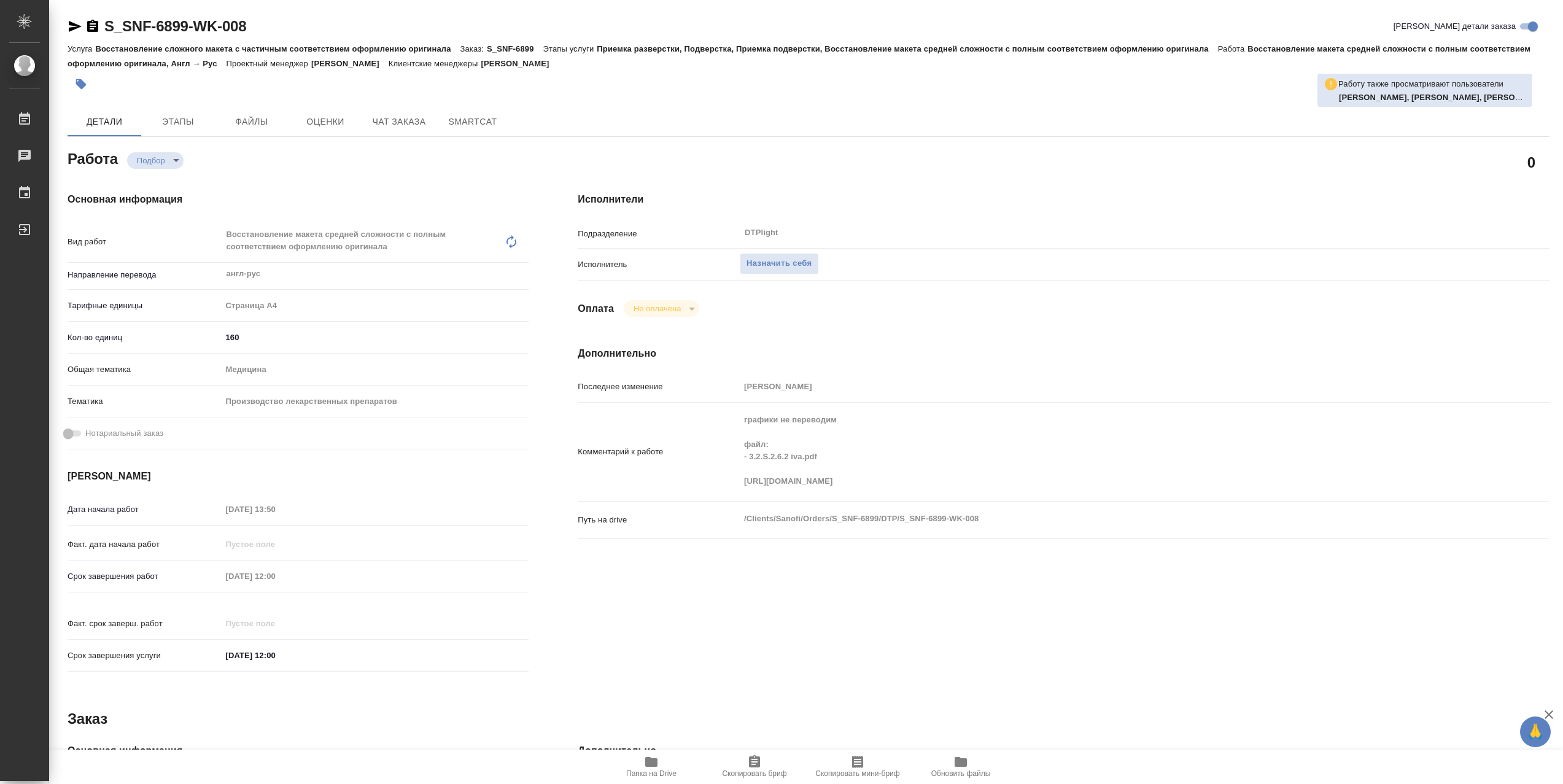
click at [1280, 496] on div "Комментарий к работе графики не переводим файл: - 3.2.S.2.6.2 iva.pdf https://d…" at bounding box center [1063, 452] width 972 height 89
type textarea "x"
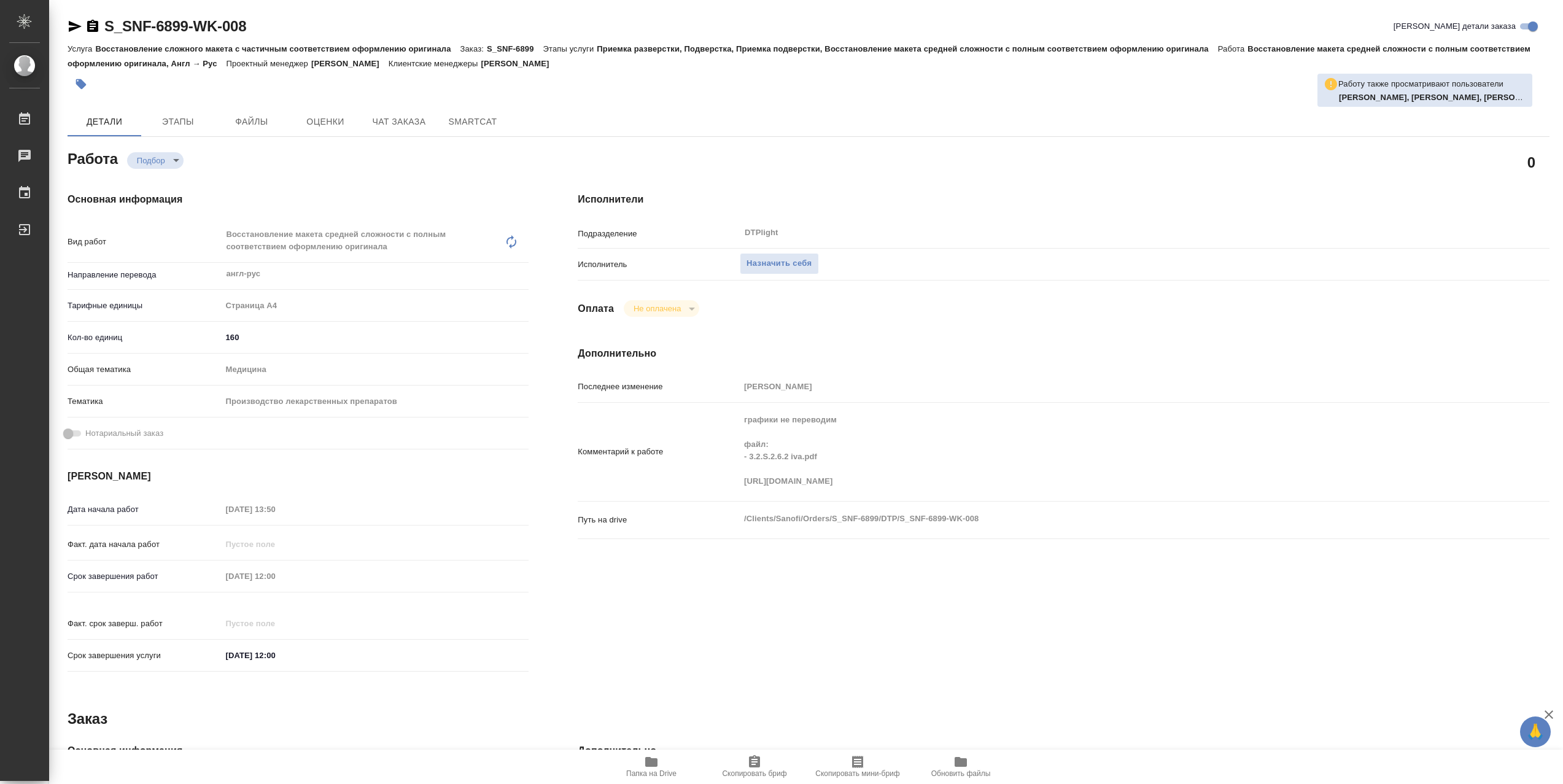
type textarea "x"
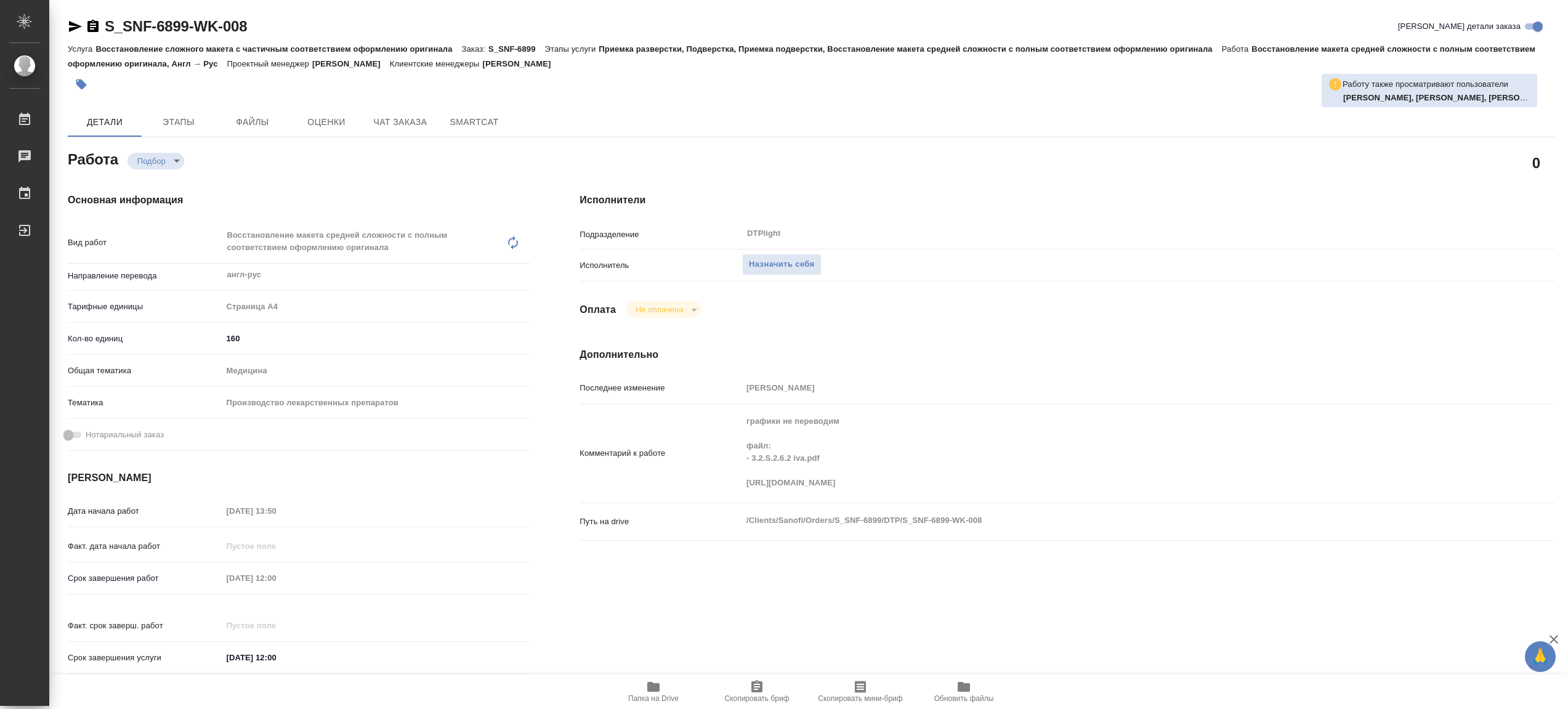
type textarea "x"
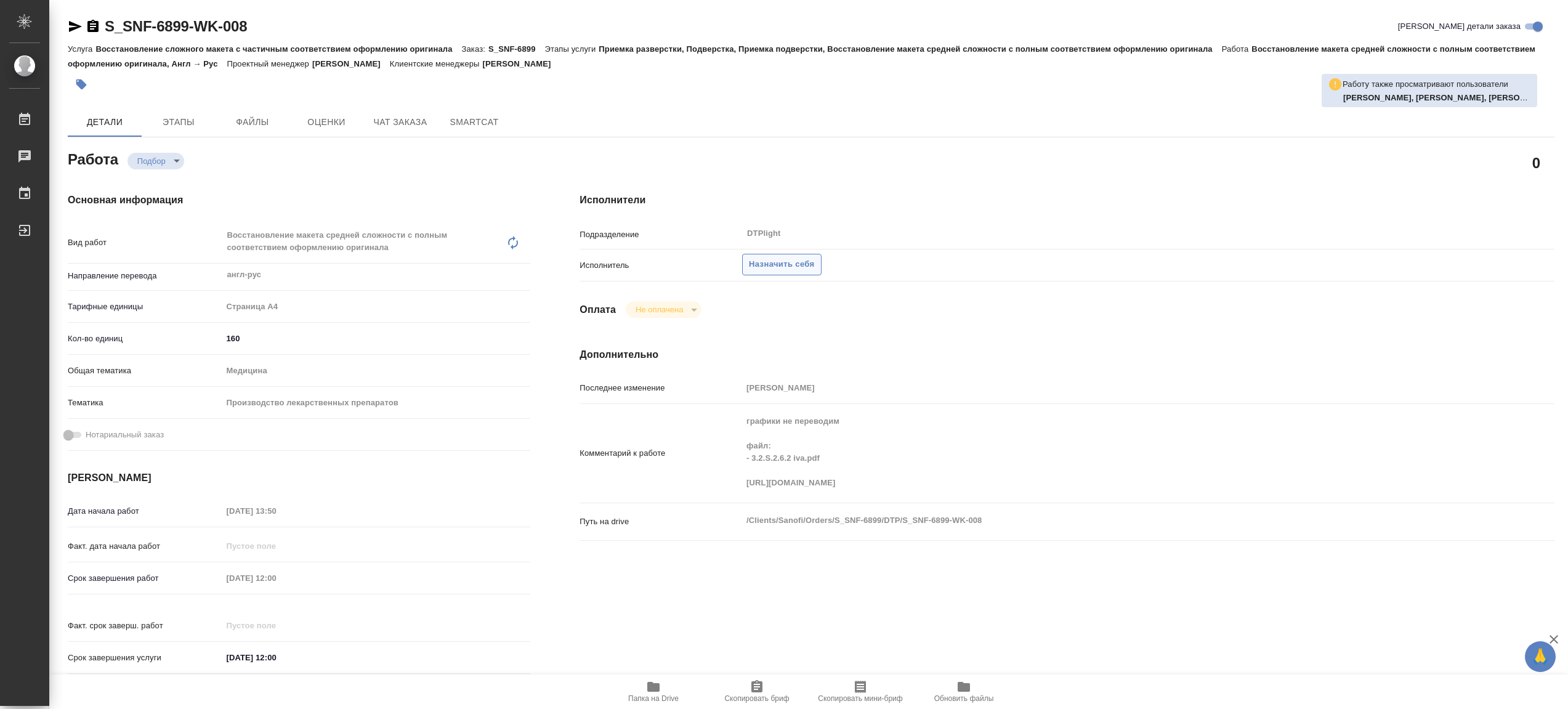
click at [814, 266] on span "Назначить себя" at bounding box center [781, 264] width 65 height 14
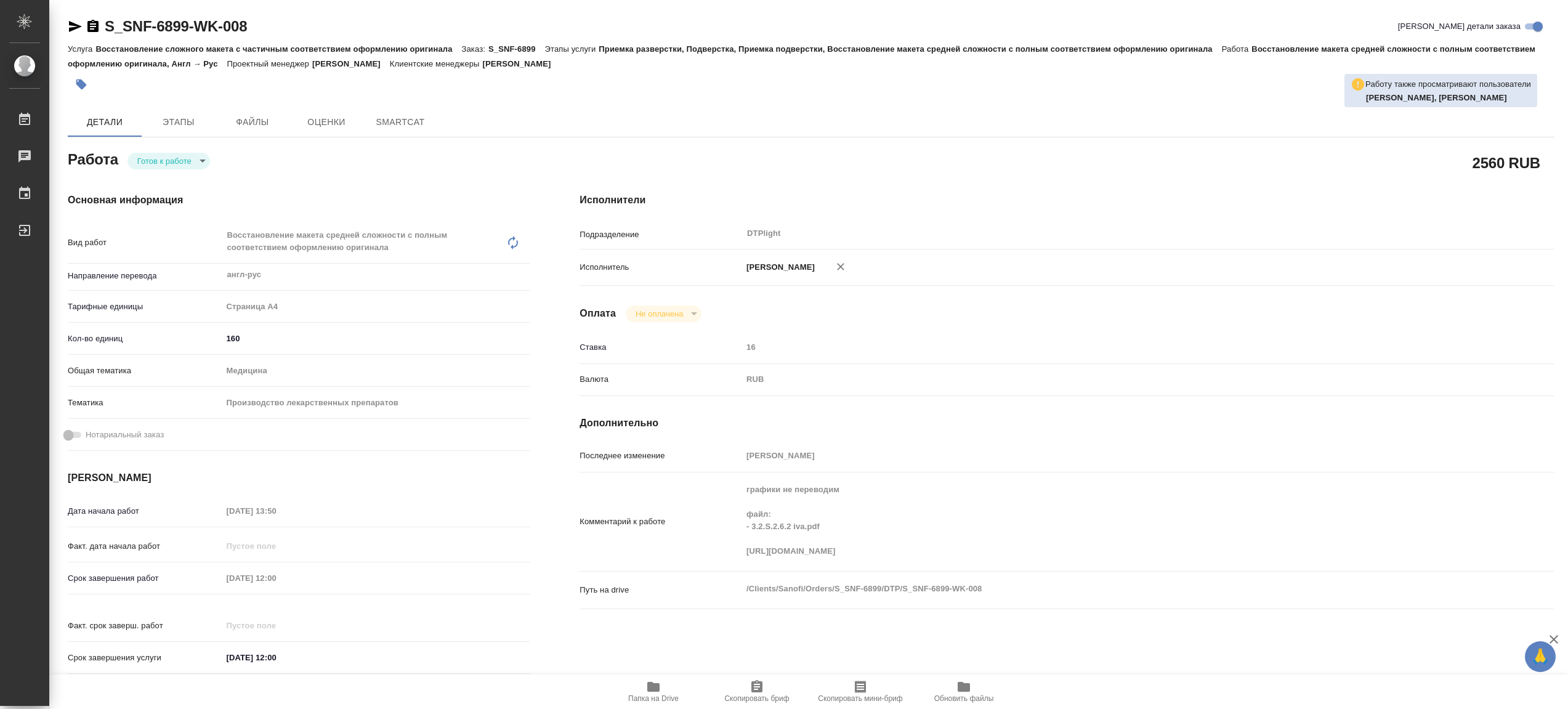
type textarea "x"
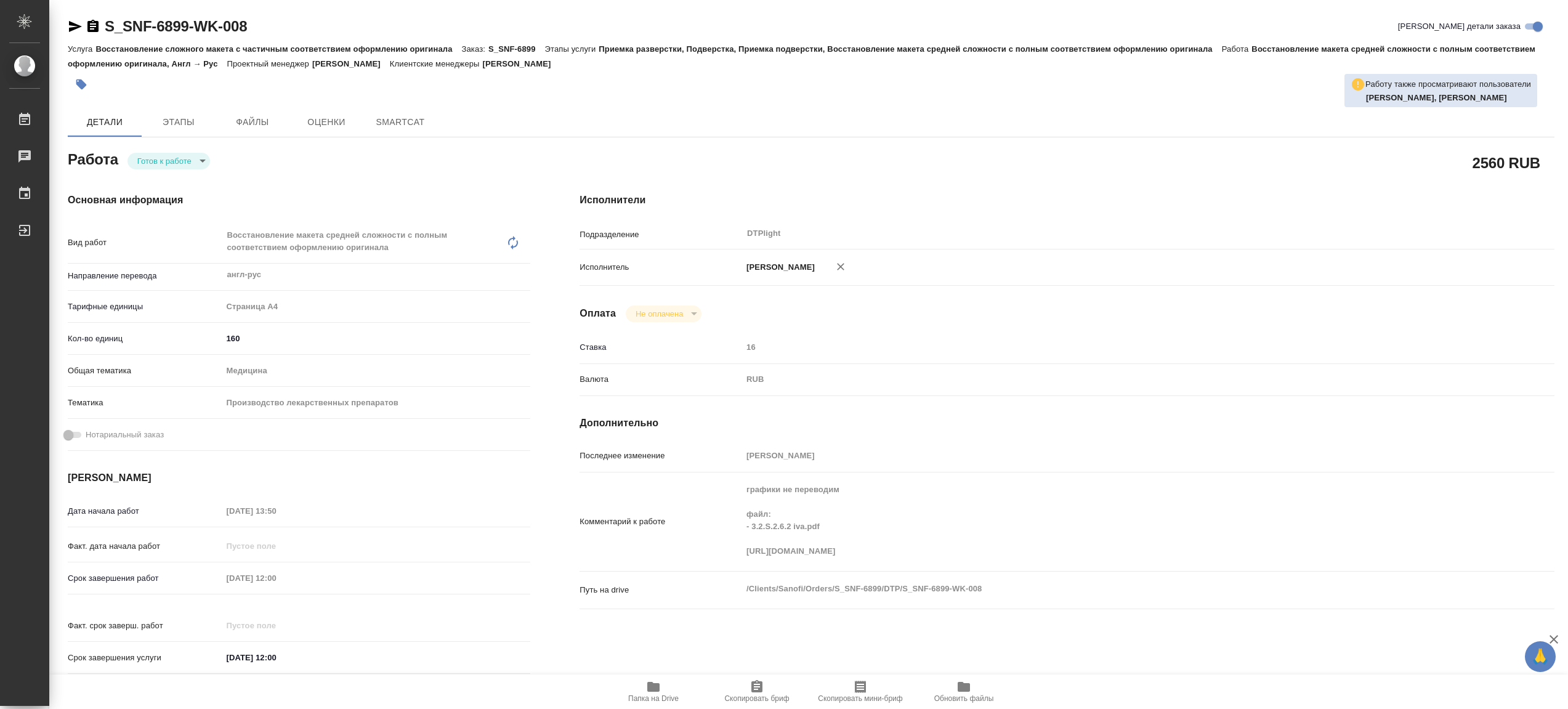
type textarea "x"
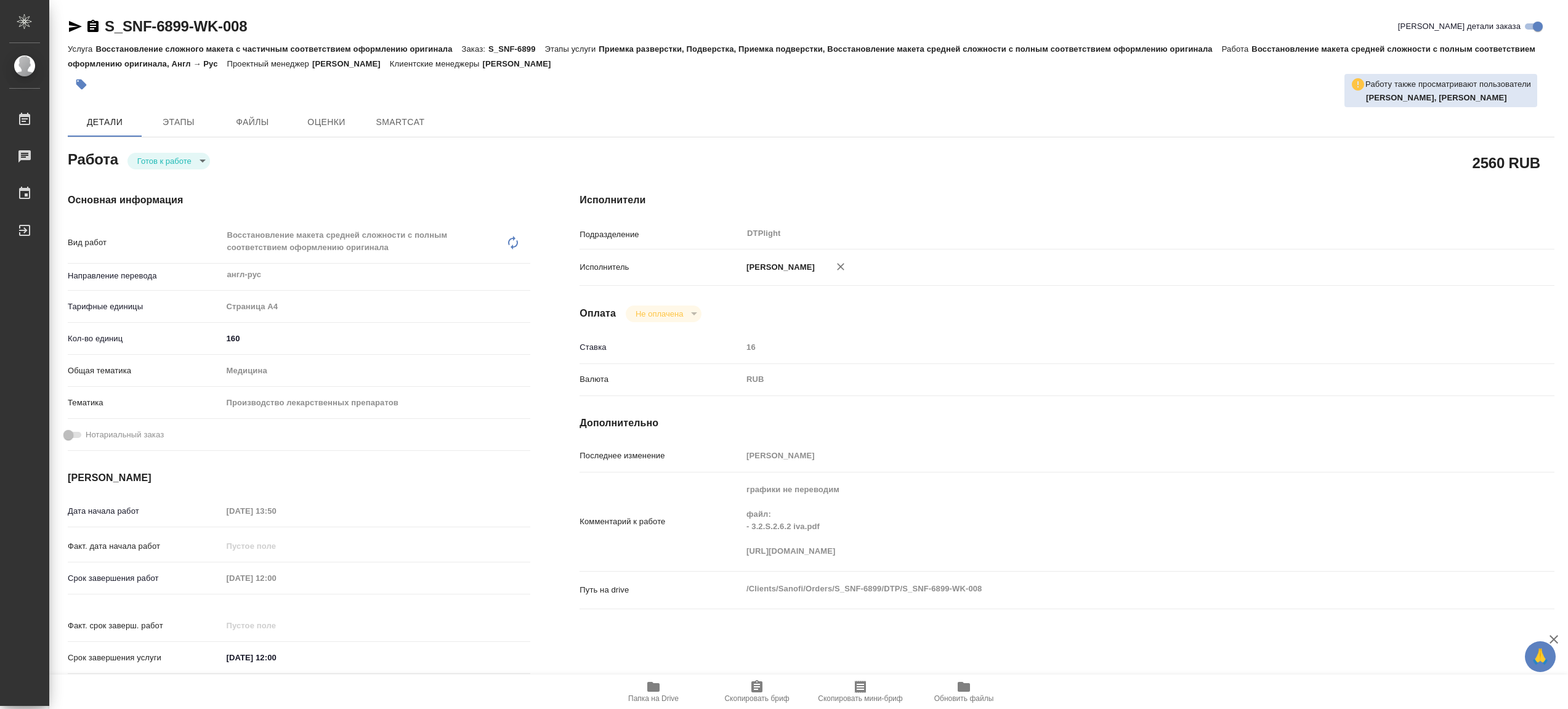
type textarea "x"
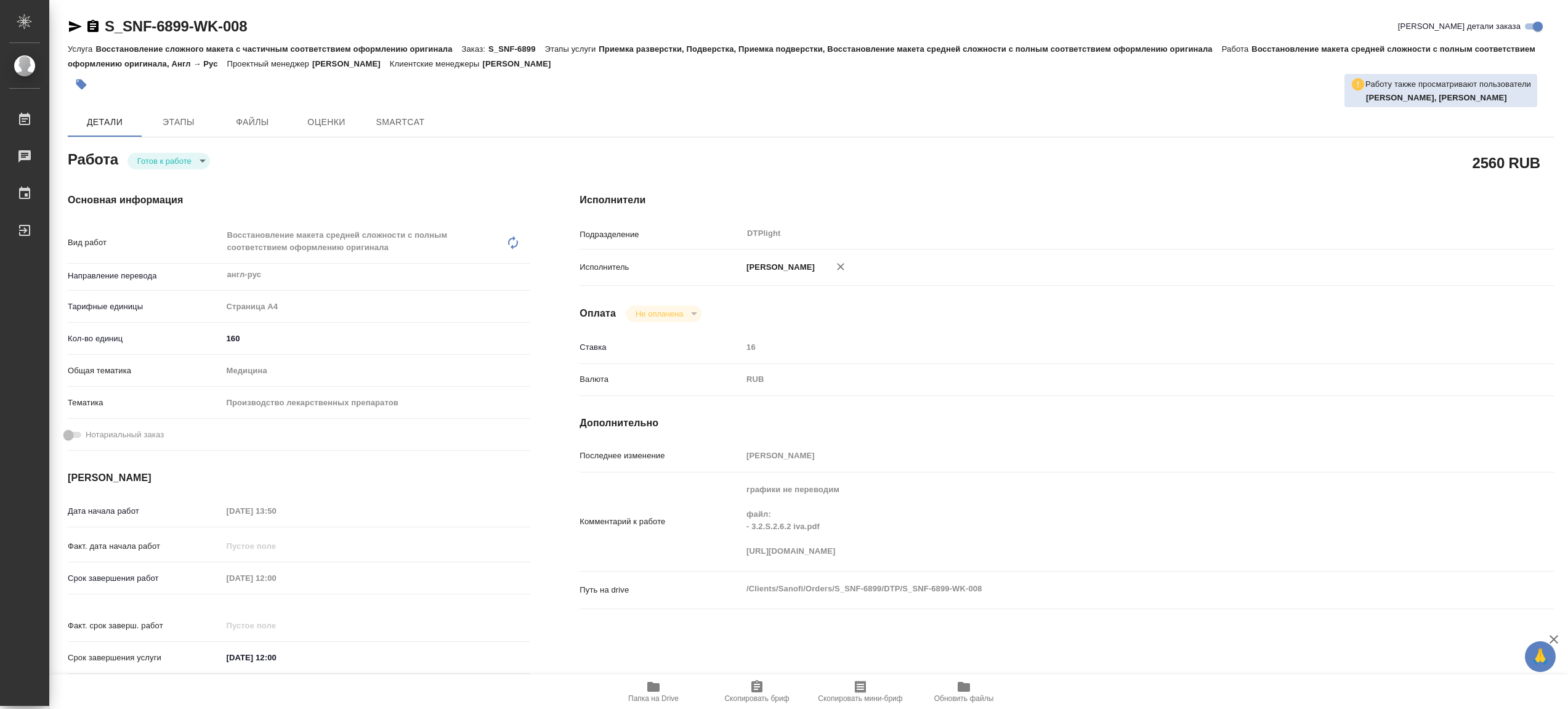
type textarea "x"
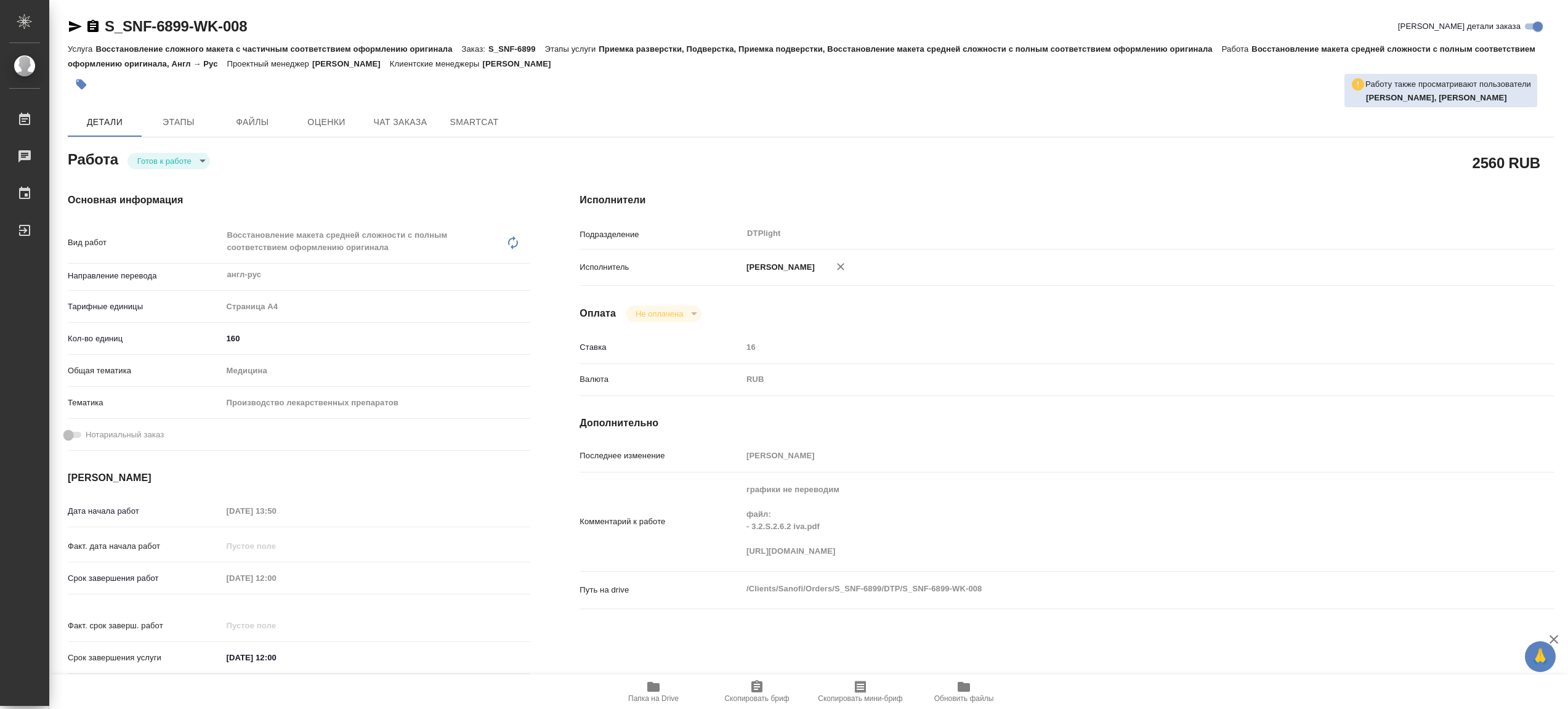
type textarea "x"
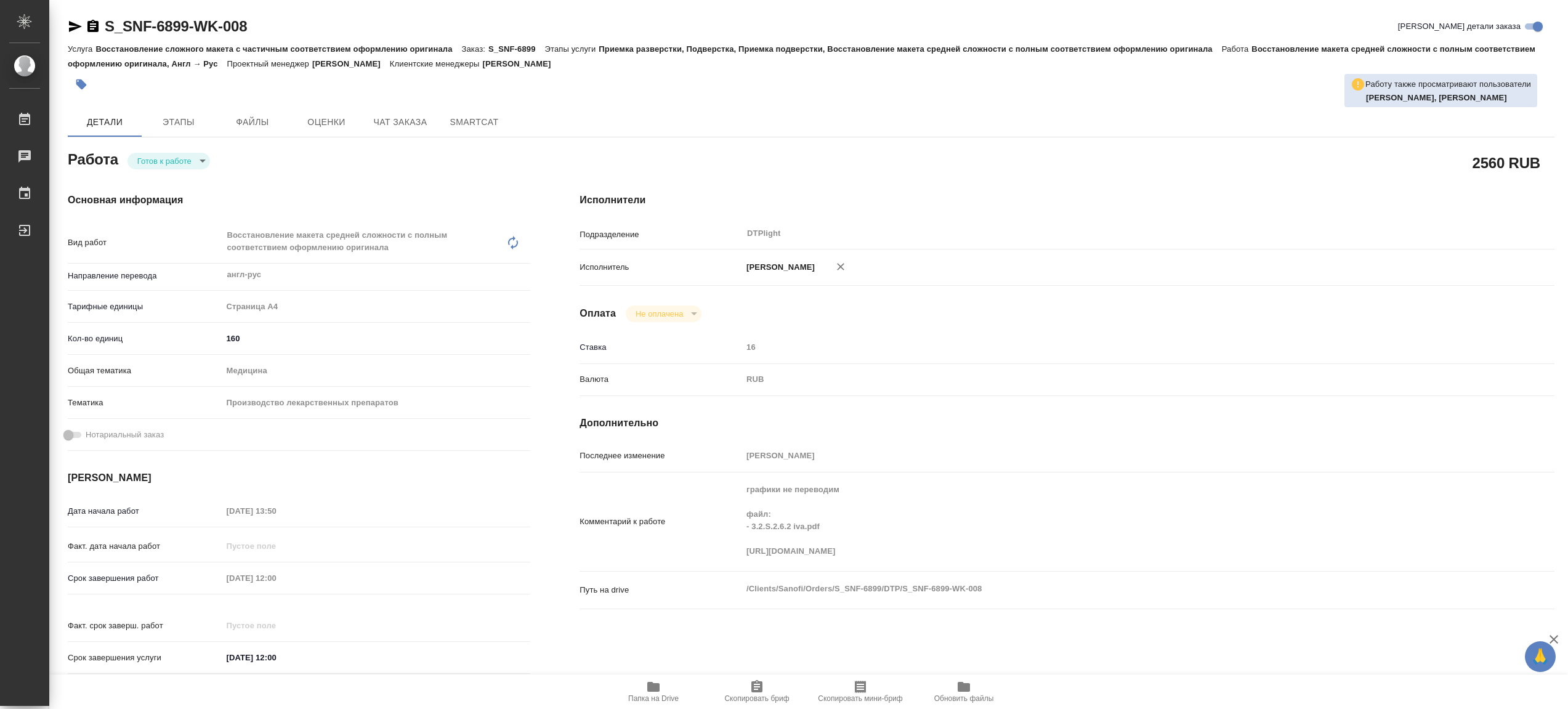
type textarea "x"
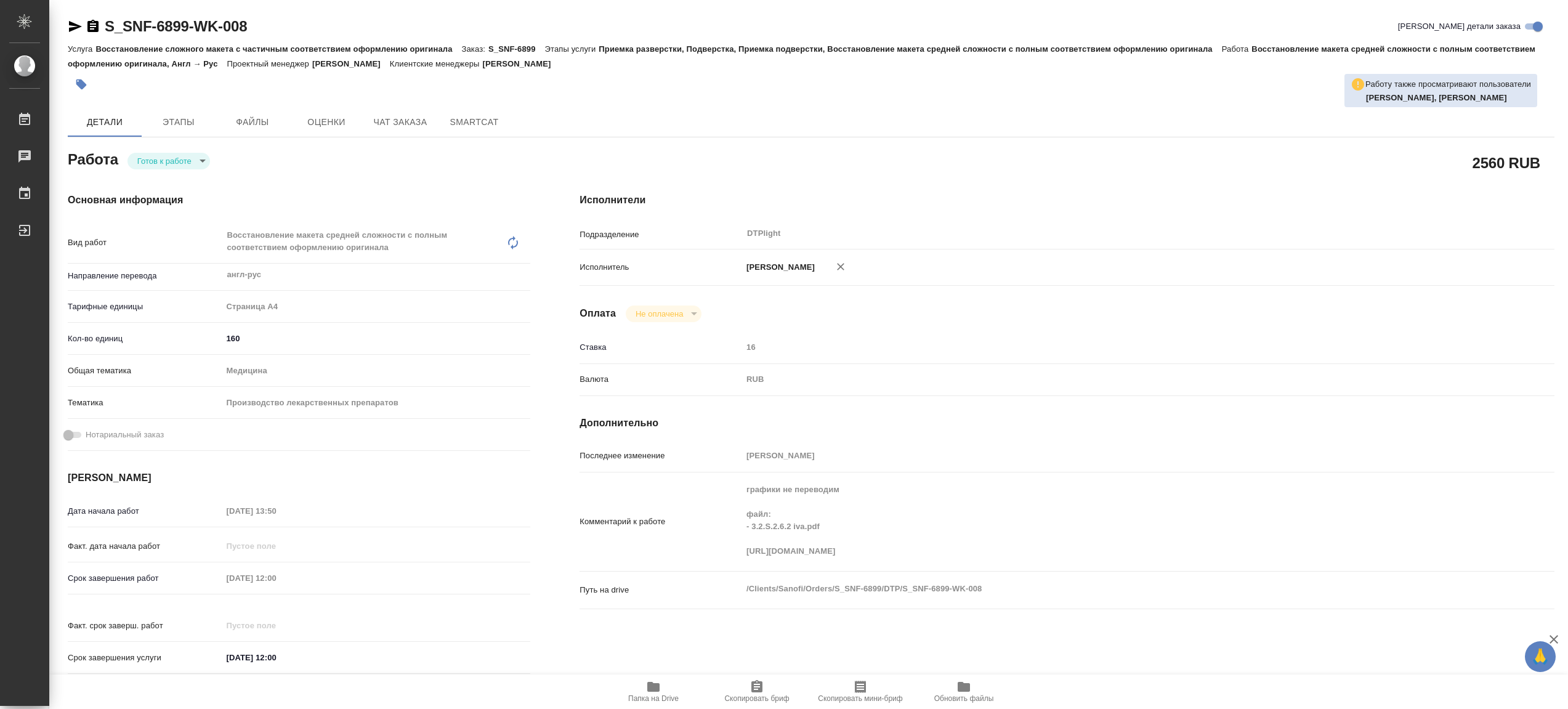
click at [194, 152] on div "Работа Готов к работе readyForWork" at bounding box center [299, 158] width 463 height 22
click at [191, 161] on body "🙏 .cls-1 fill:#fff; AWATERA Сархатов Руслан Работы 0 Чаты График Выйти S_SNF-68…" at bounding box center [784, 354] width 1568 height 709
click at [199, 161] on li "В работе" at bounding box center [169, 163] width 82 height 21
type textarea "x"
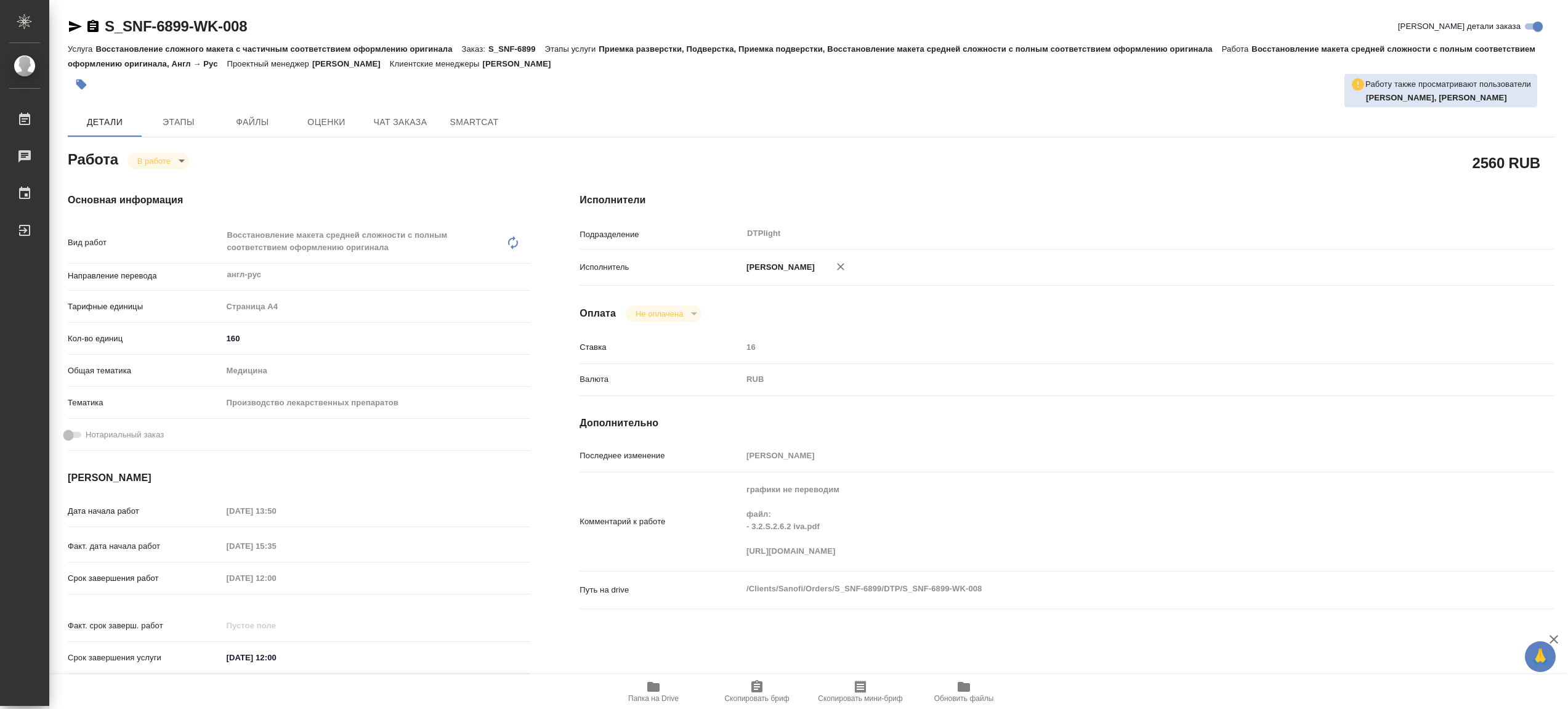
type textarea "x"
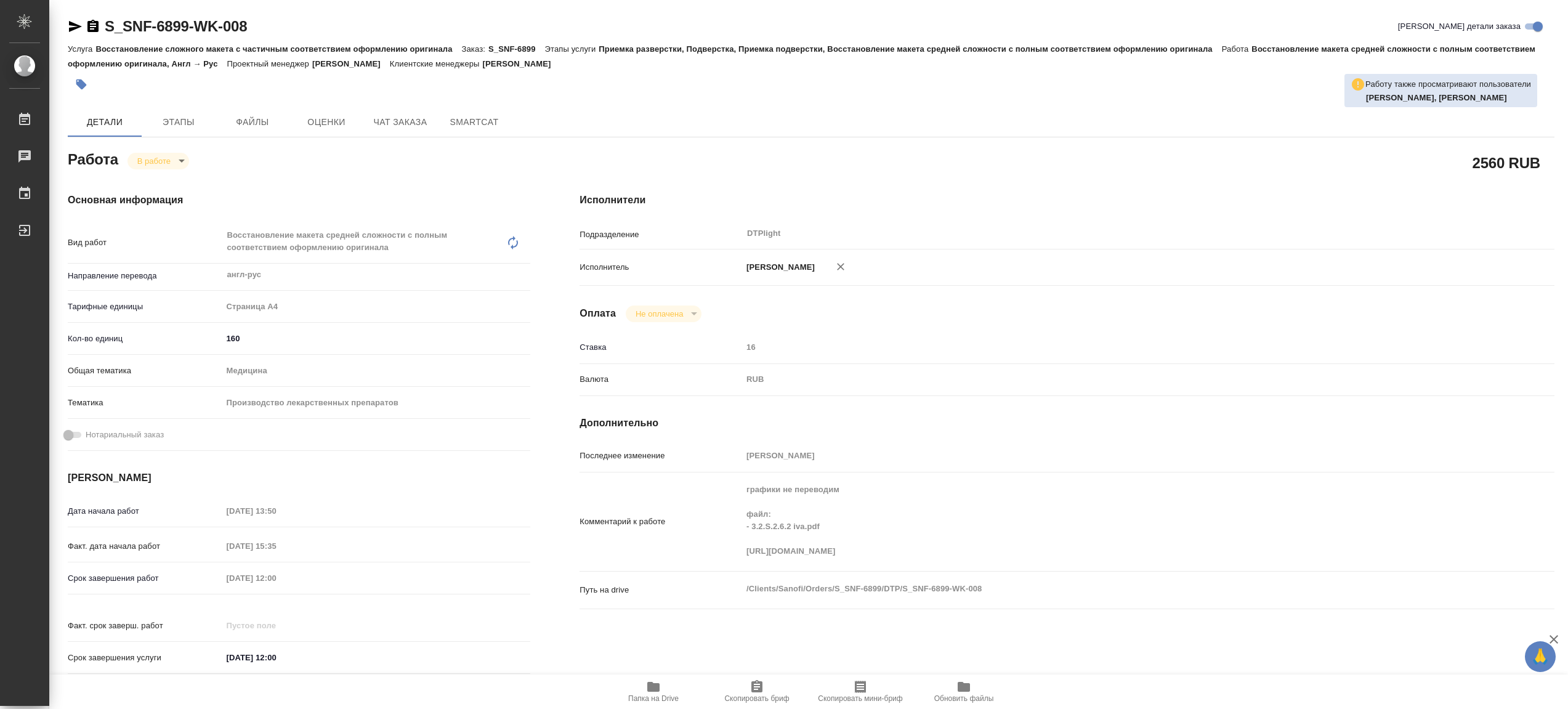
type textarea "x"
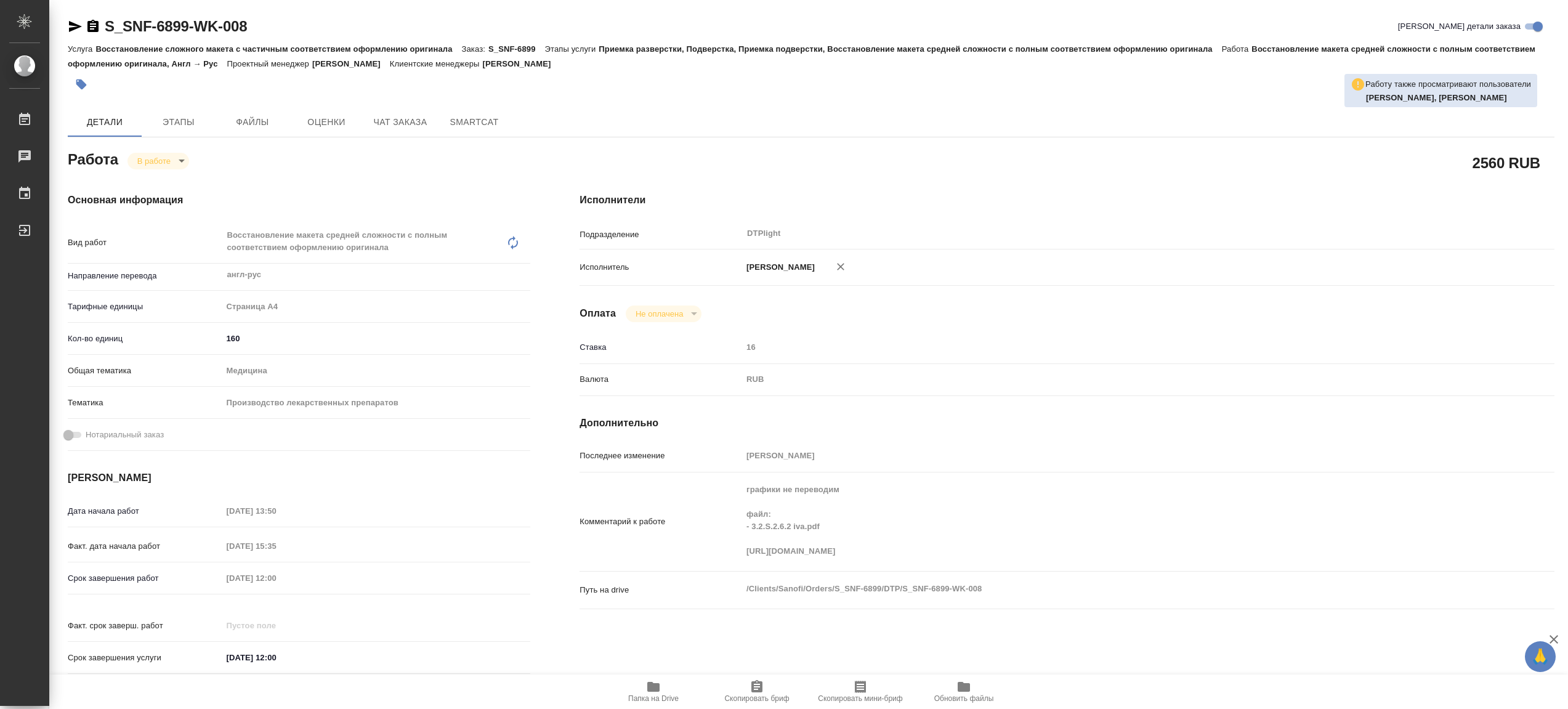
type textarea "x"
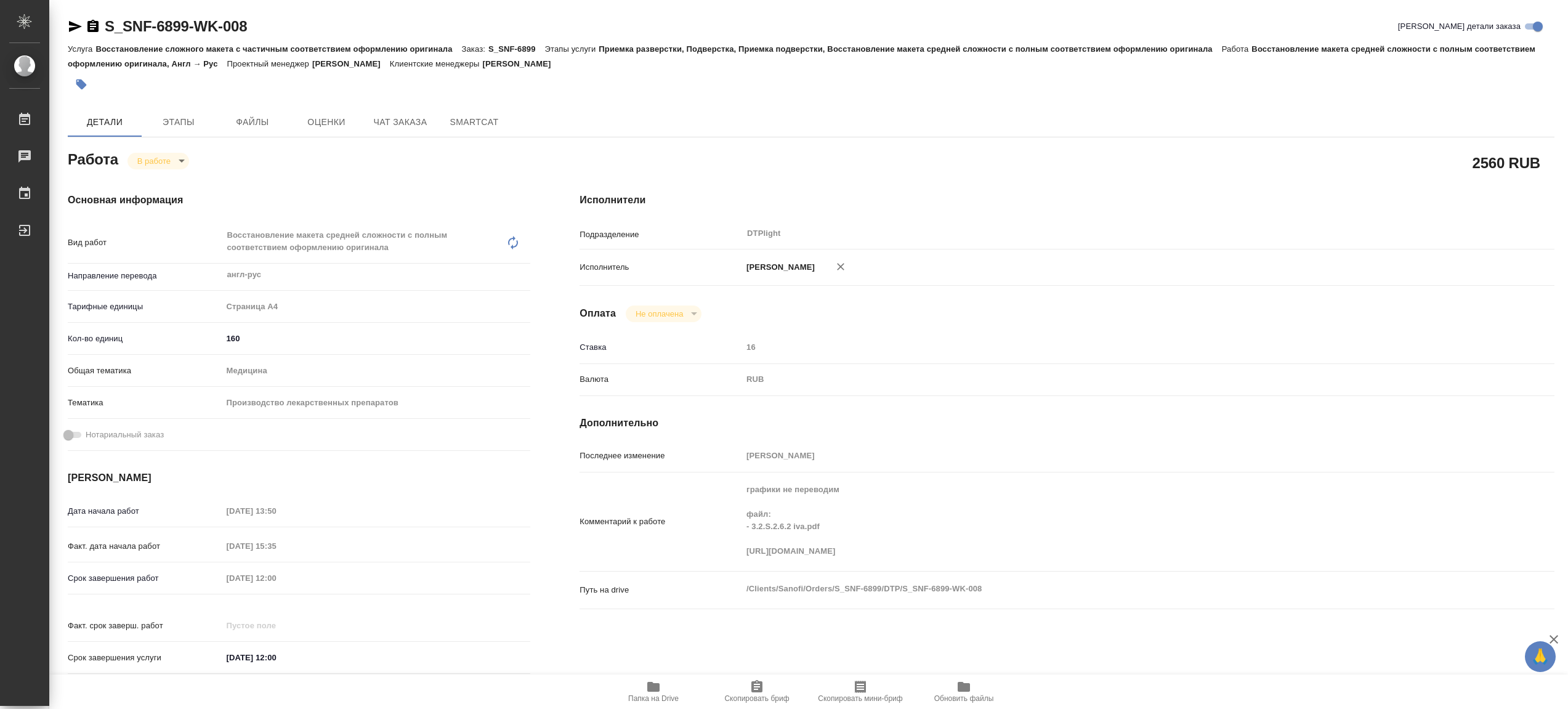
type textarea "x"
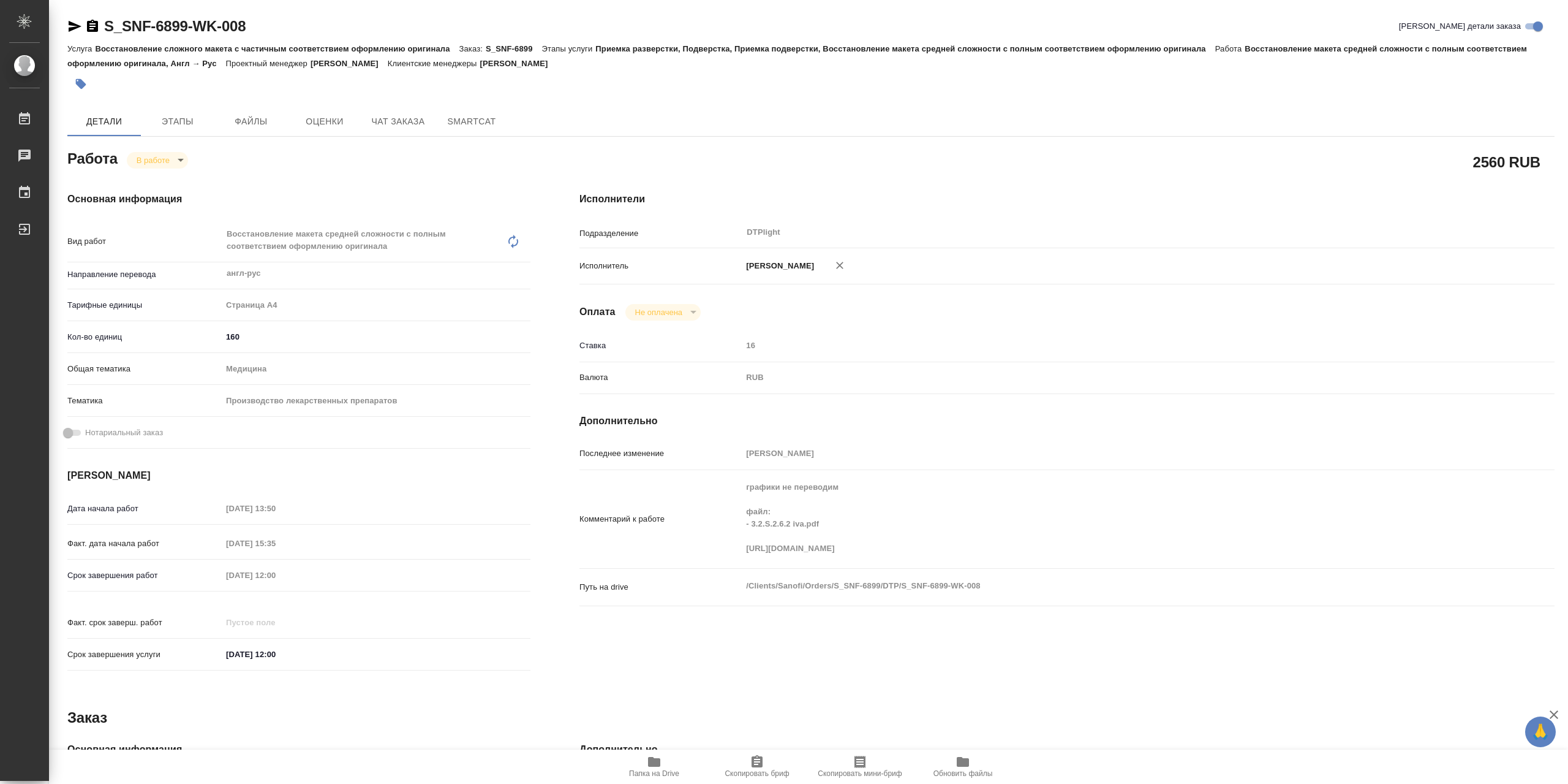
type textarea "x"
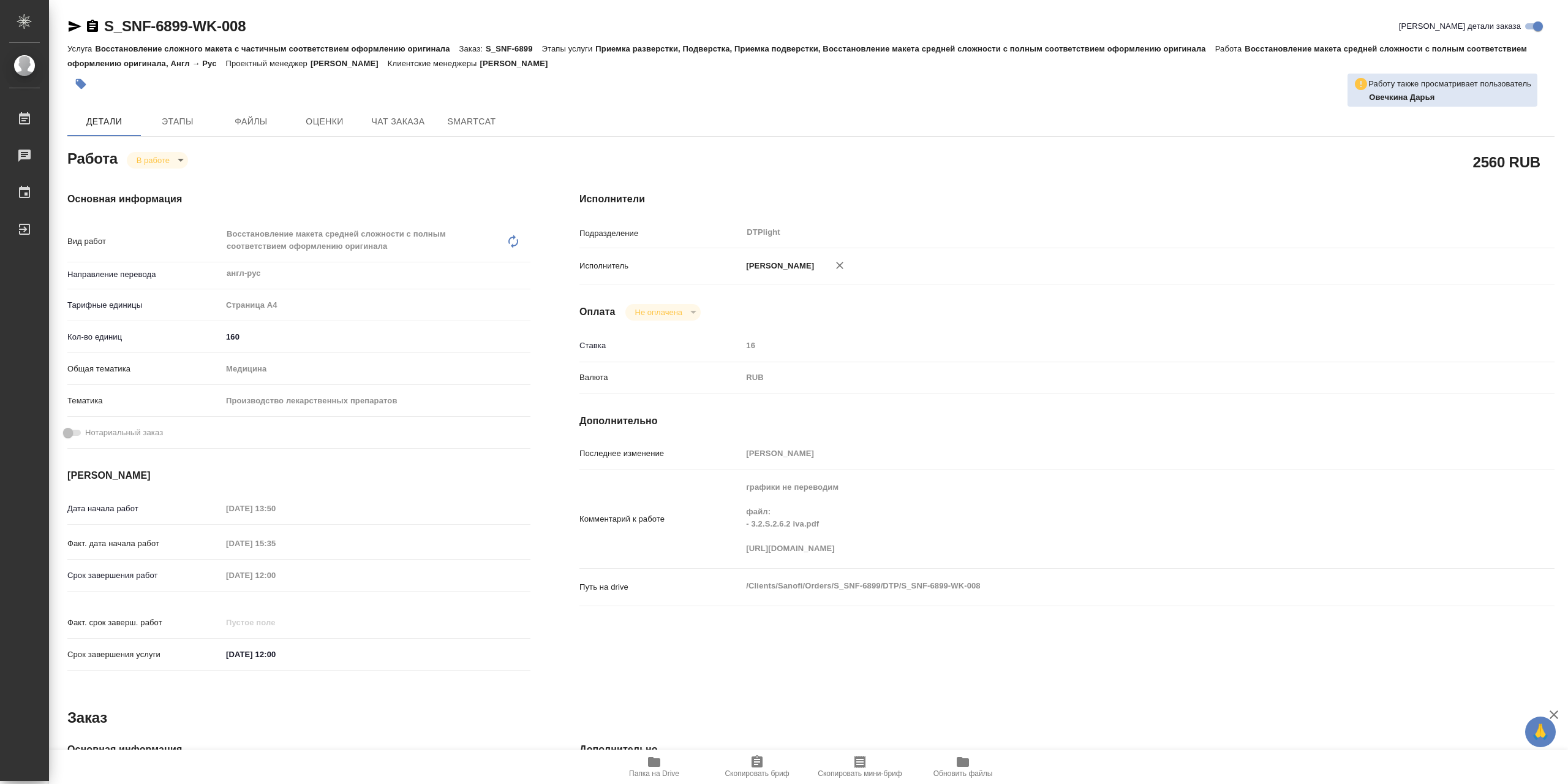
click at [652, 705] on icon "button" at bounding box center [654, 761] width 13 height 10
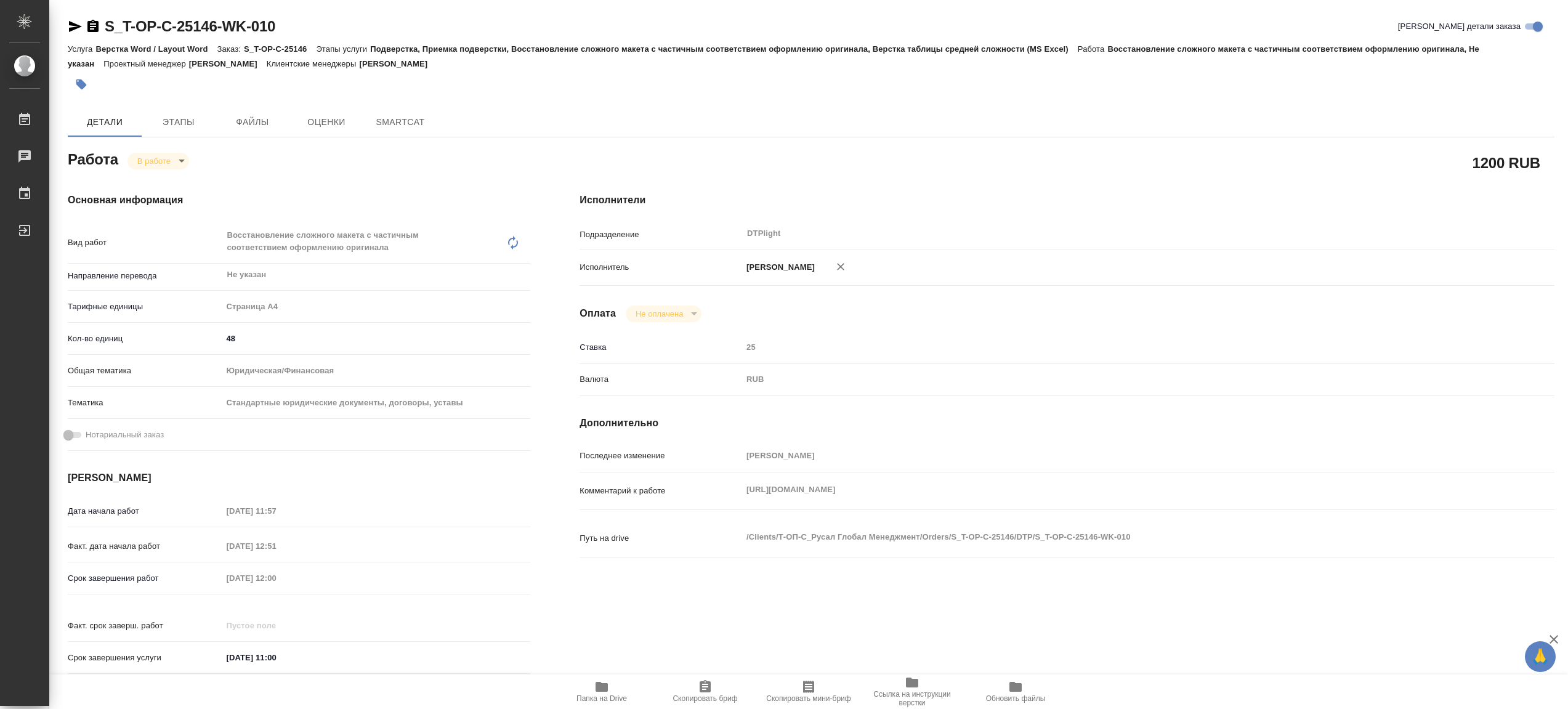
type textarea "x"
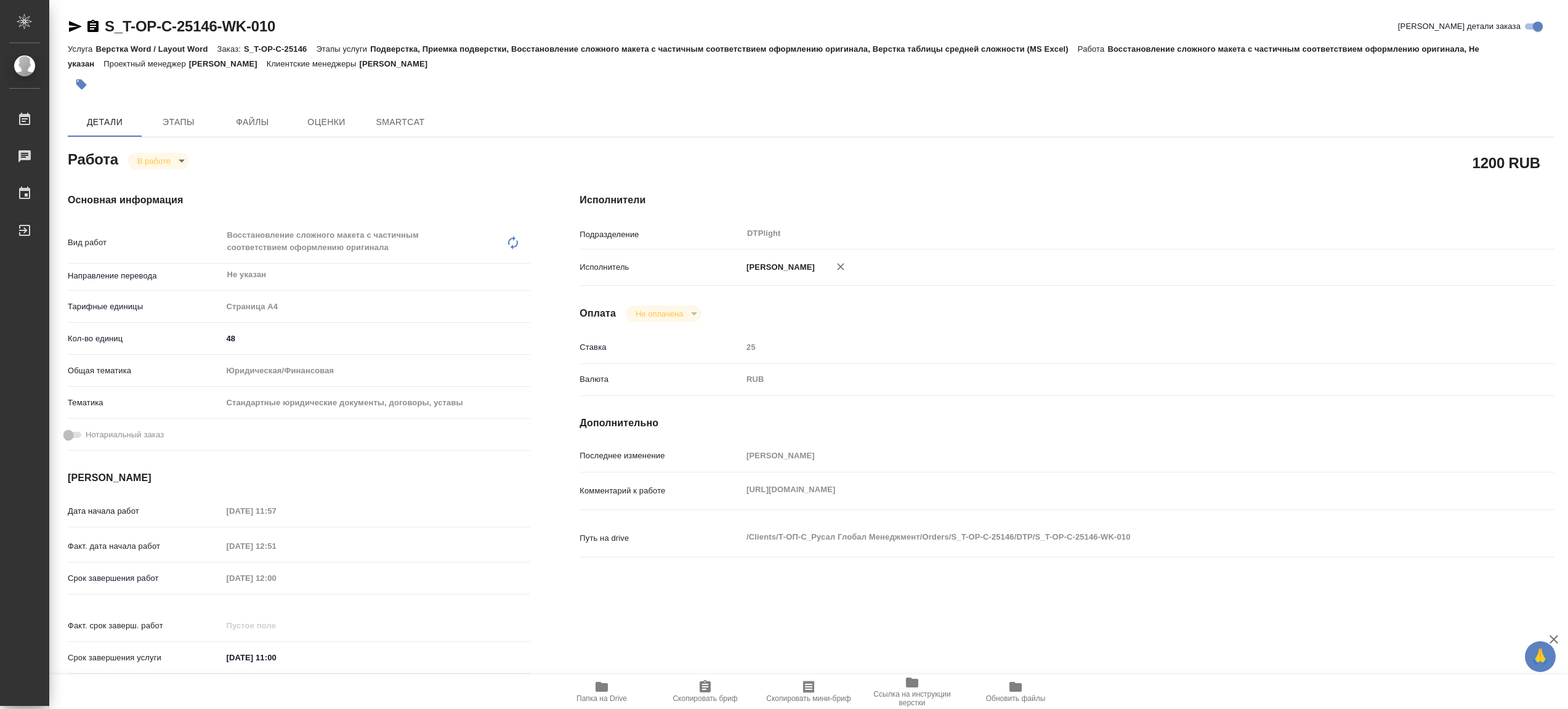
type textarea "x"
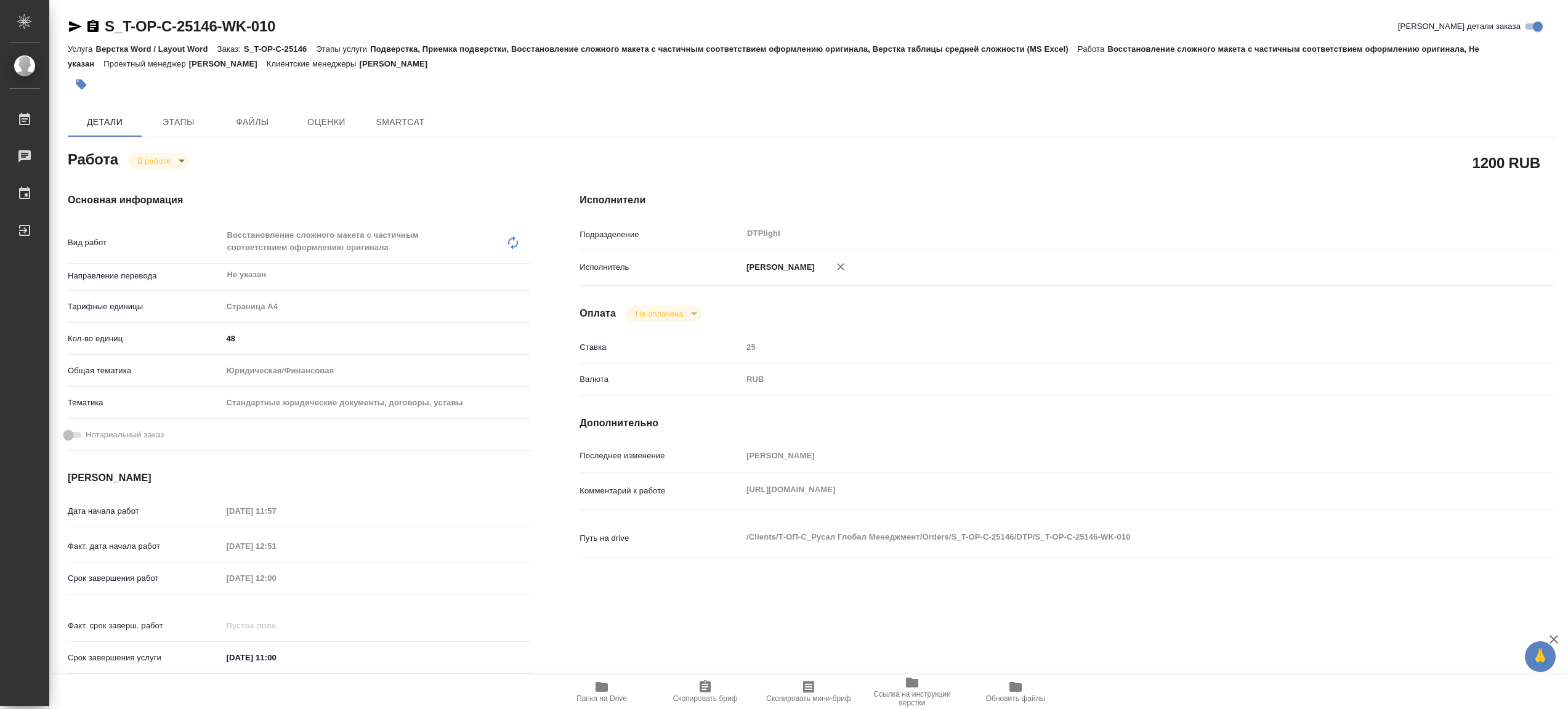
type textarea "x"
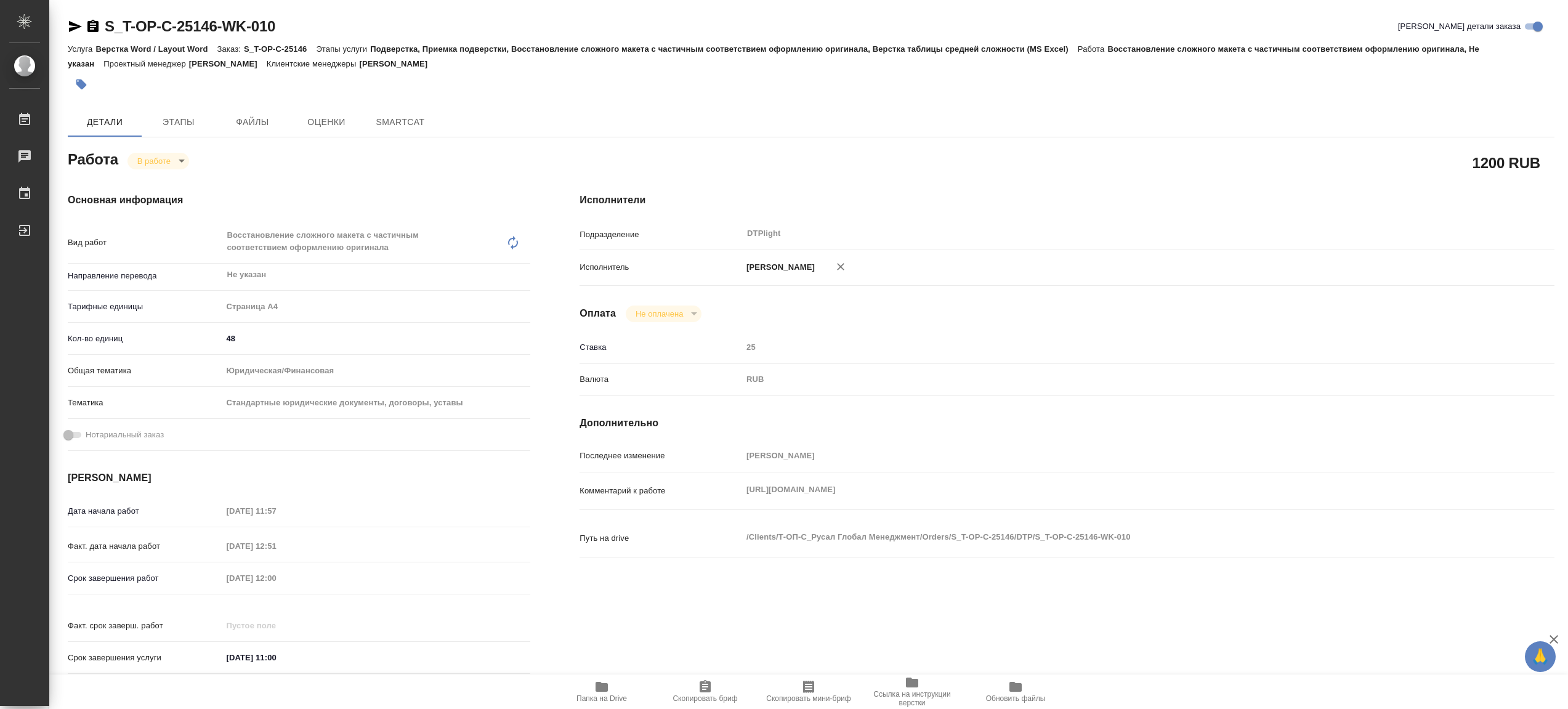
type textarea "x"
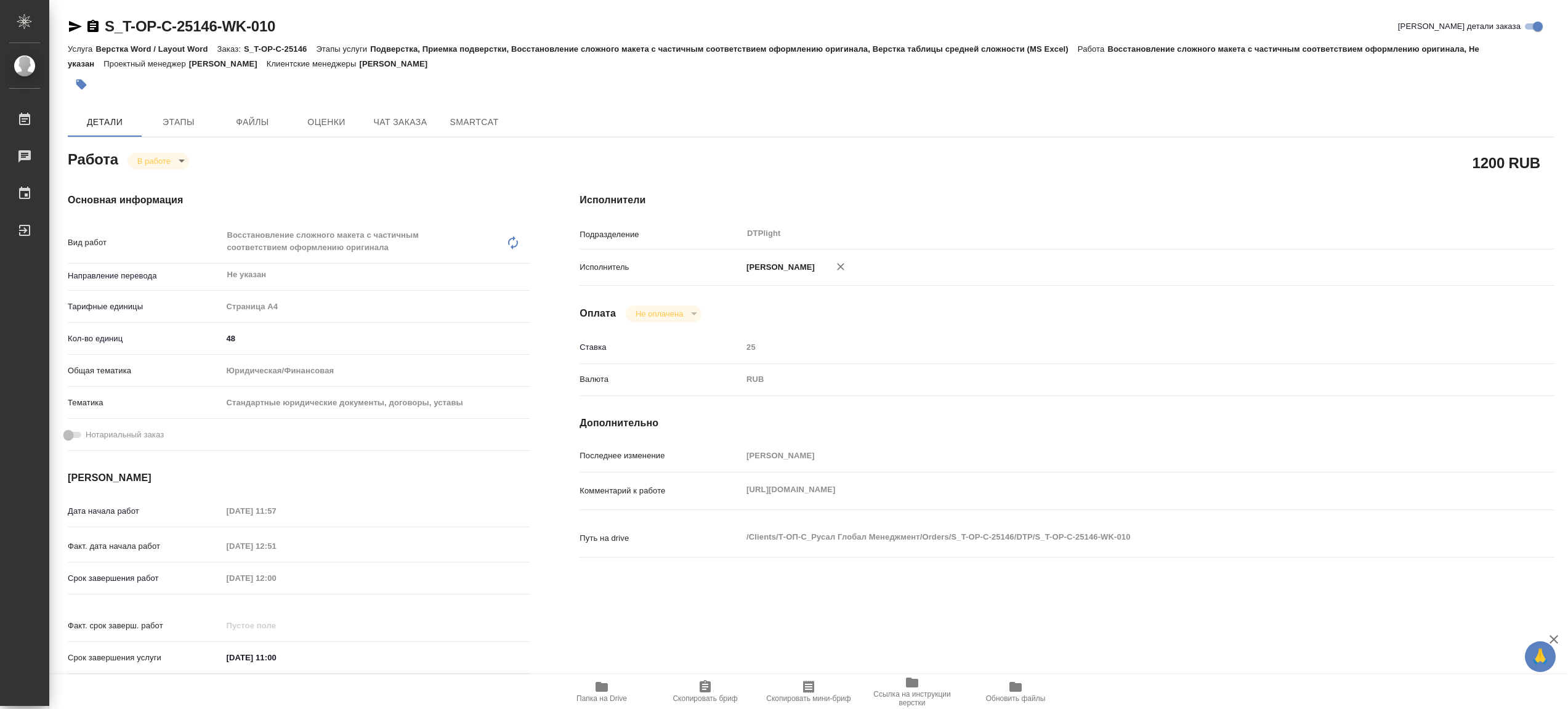
type textarea "x"
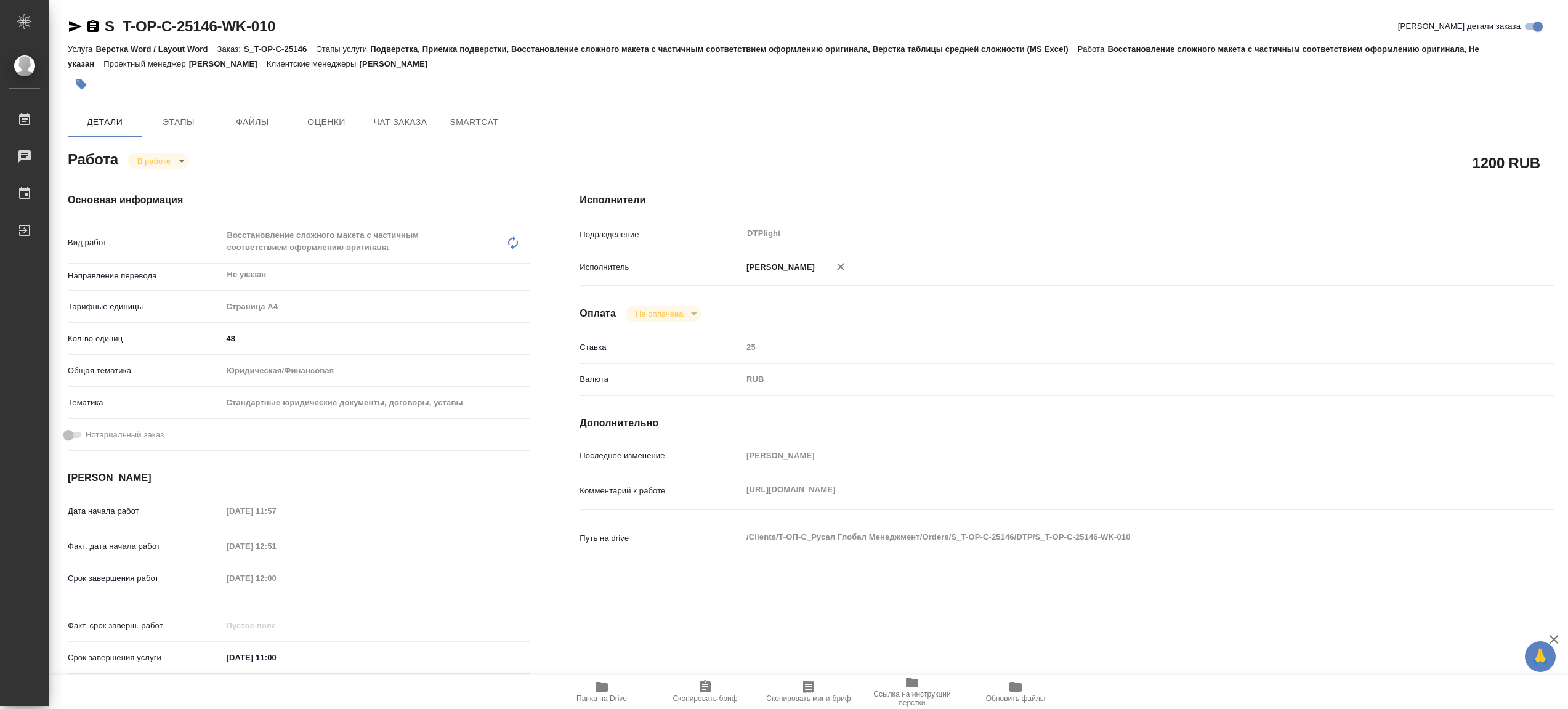
type textarea "x"
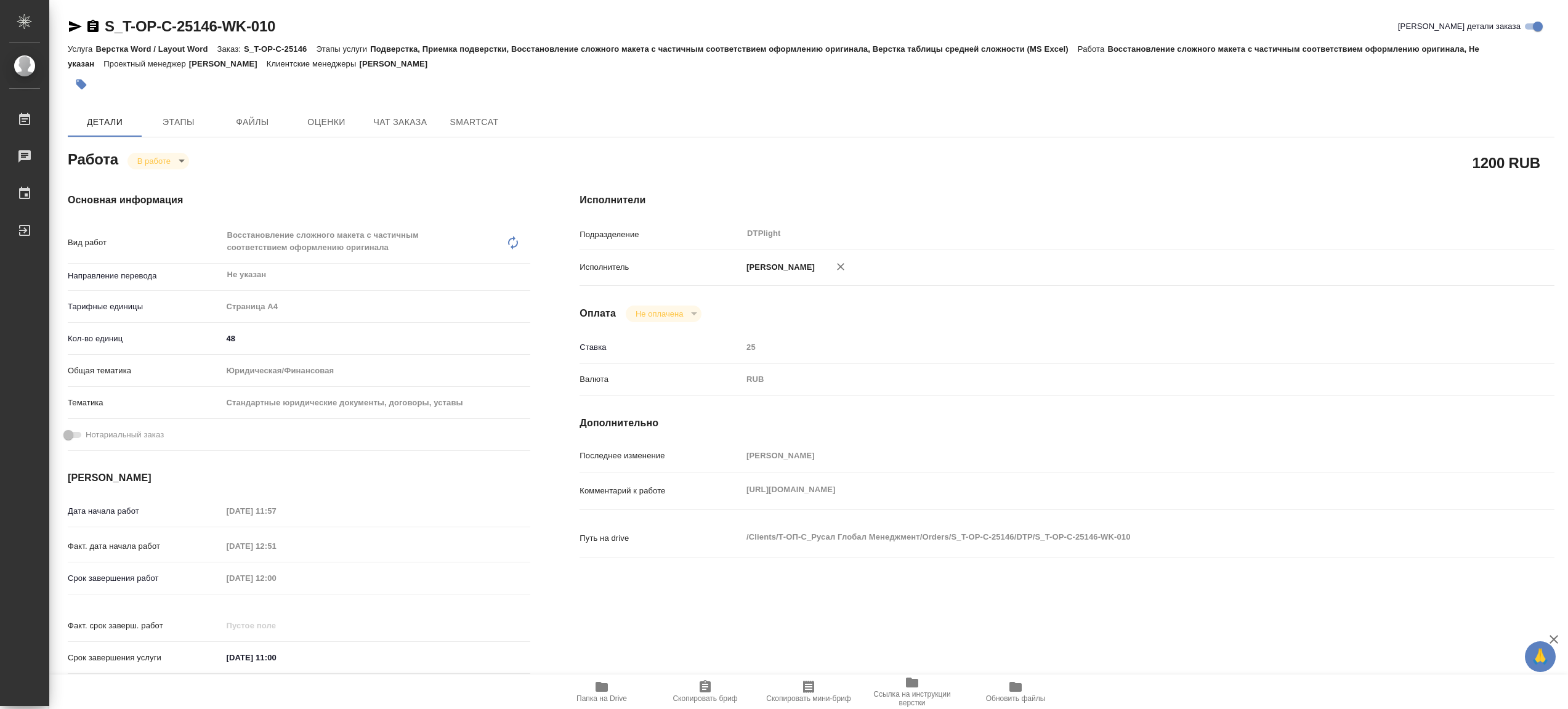
type textarea "x"
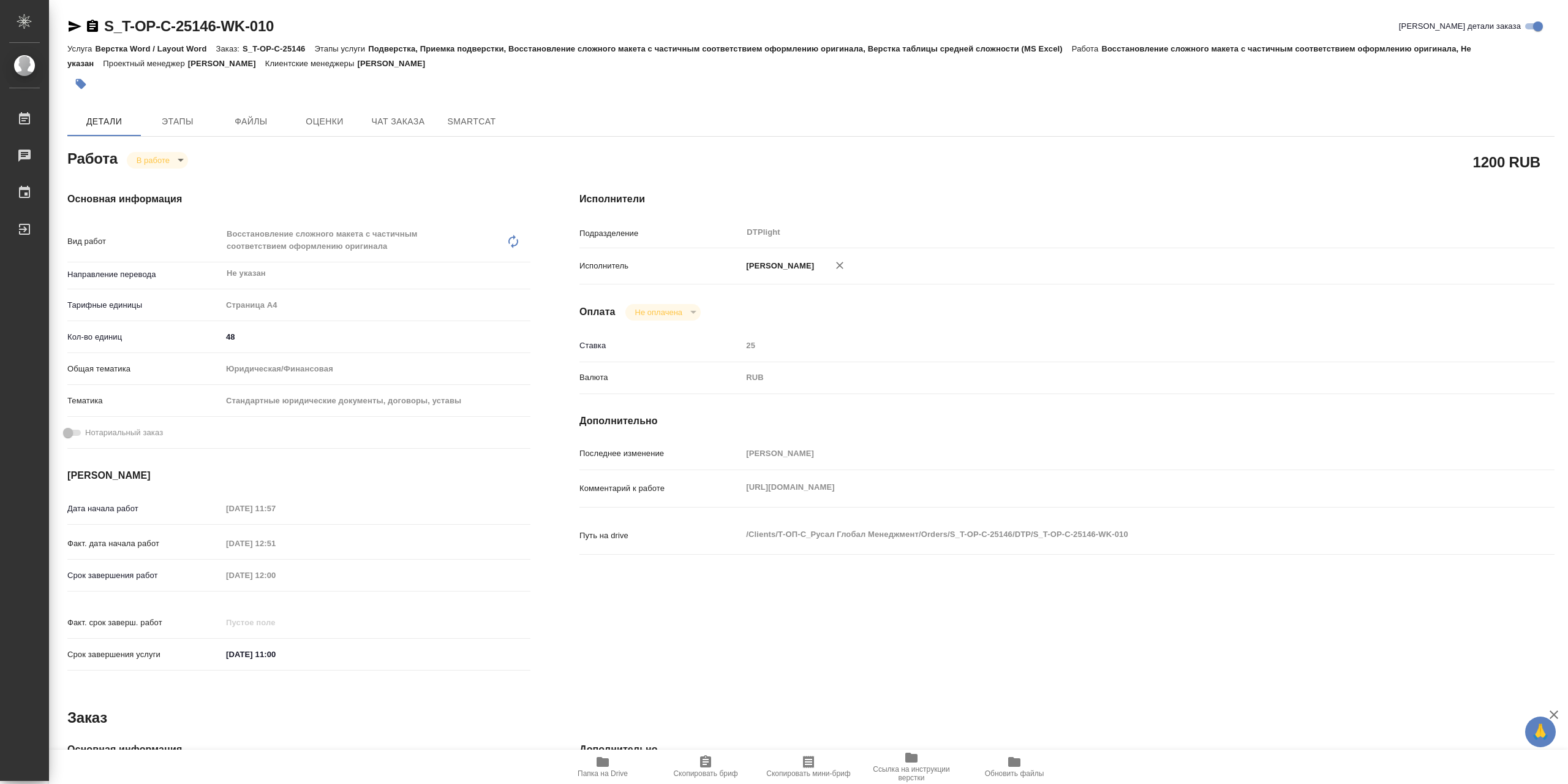
type textarea "x"
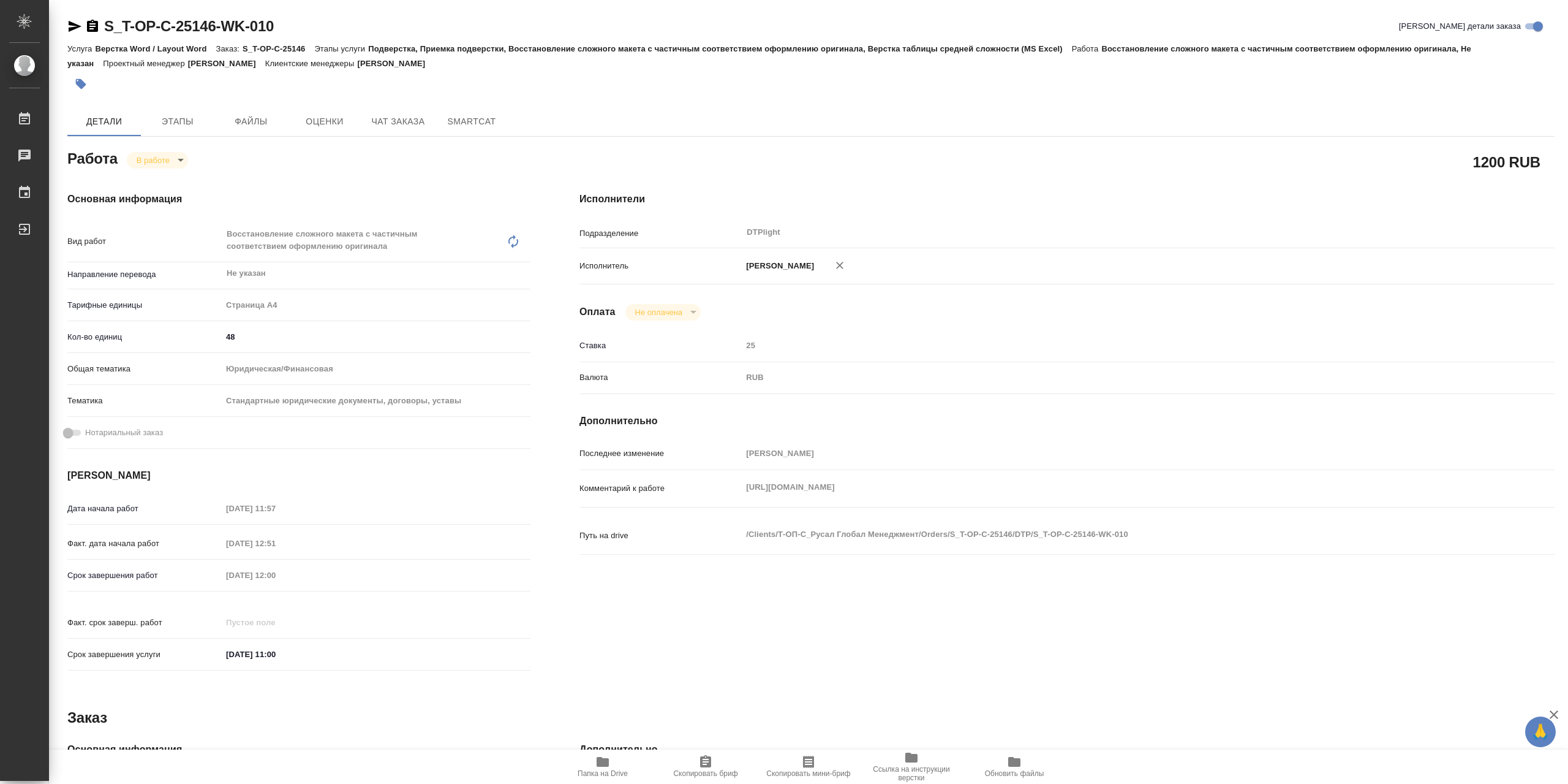
click at [604, 705] on icon "button" at bounding box center [603, 761] width 13 height 10
